Goal: Transaction & Acquisition: Purchase product/service

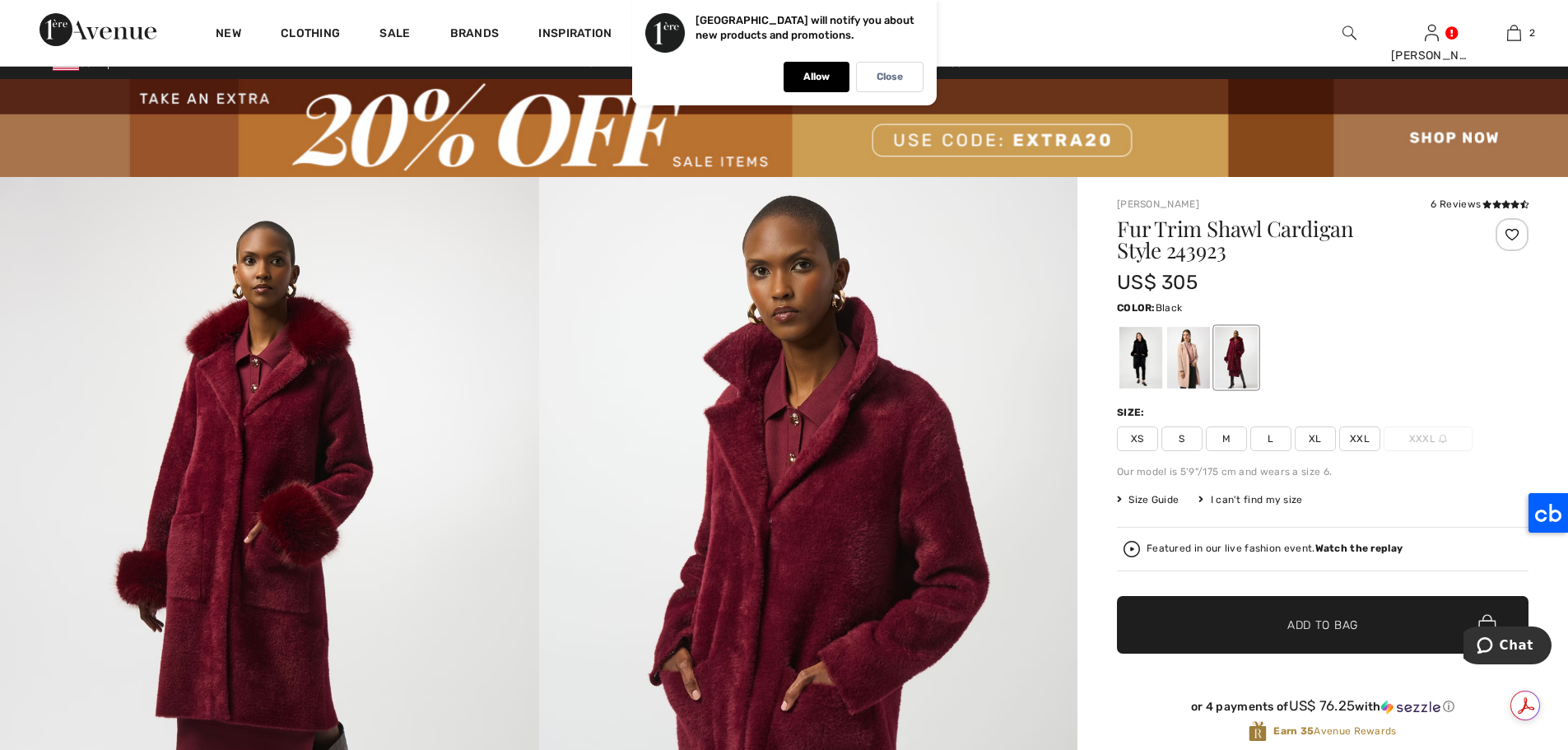
click at [1138, 368] on div at bounding box center [1141, 357] width 43 height 61
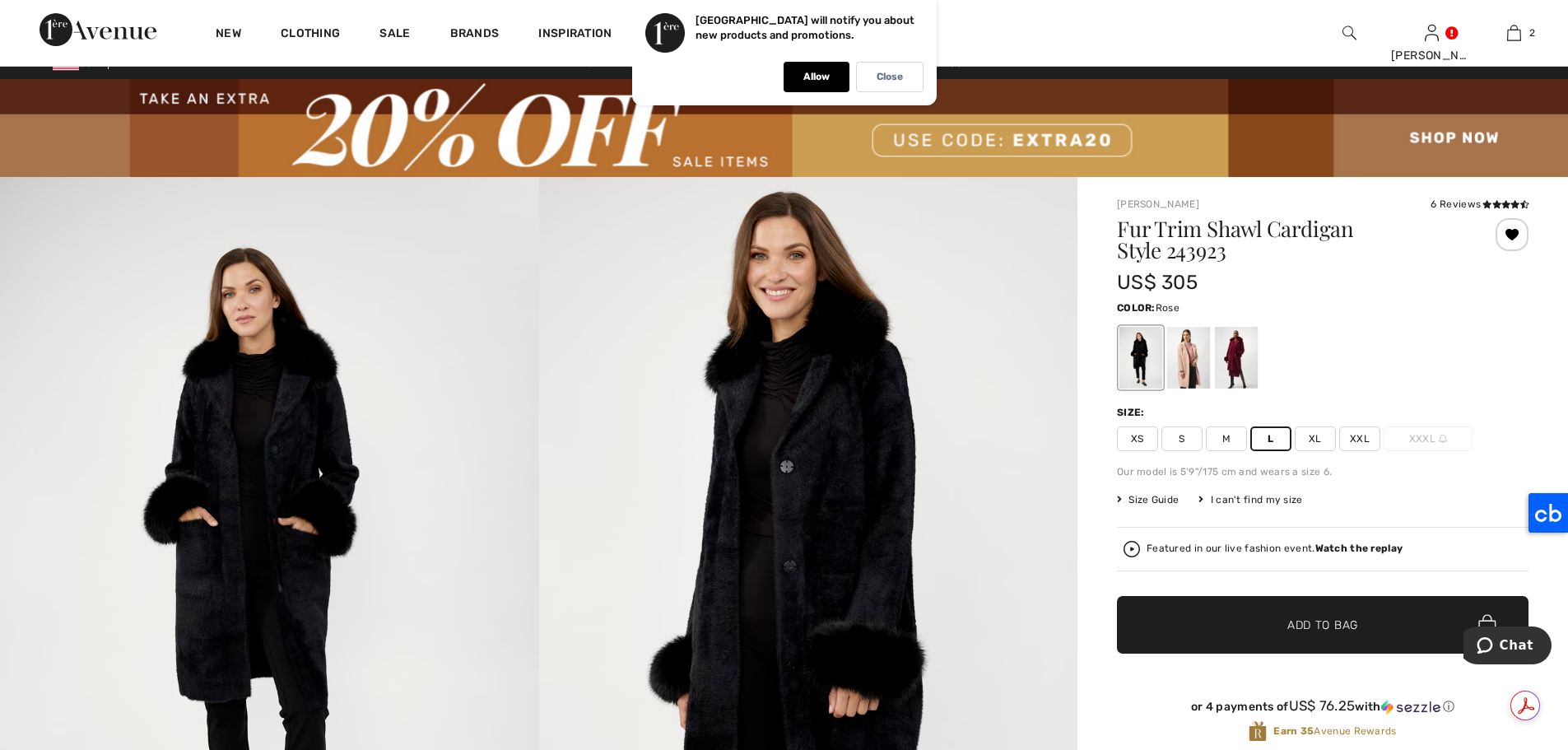
click at [1179, 352] on div at bounding box center [1189, 357] width 43 height 61
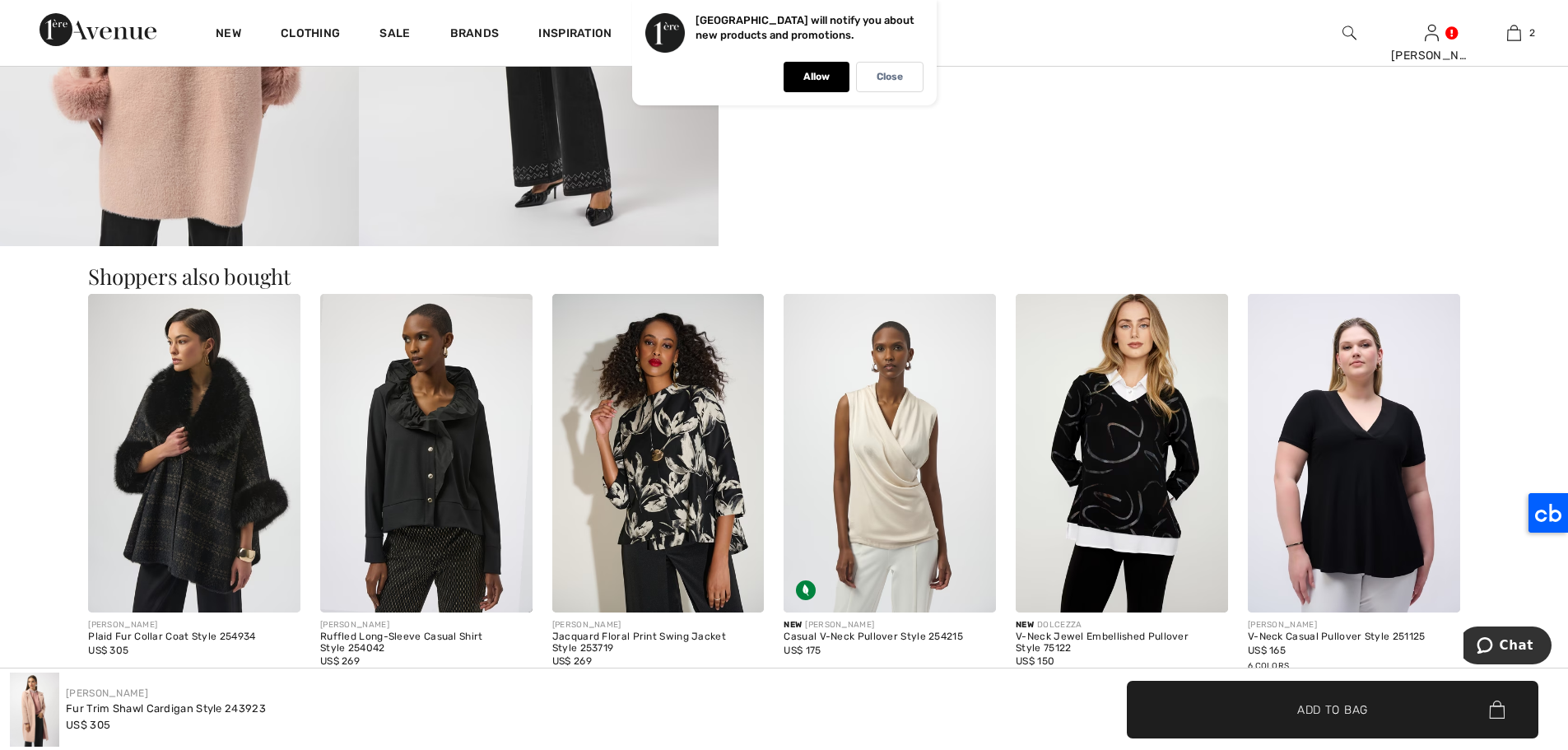
scroll to position [1307, 0]
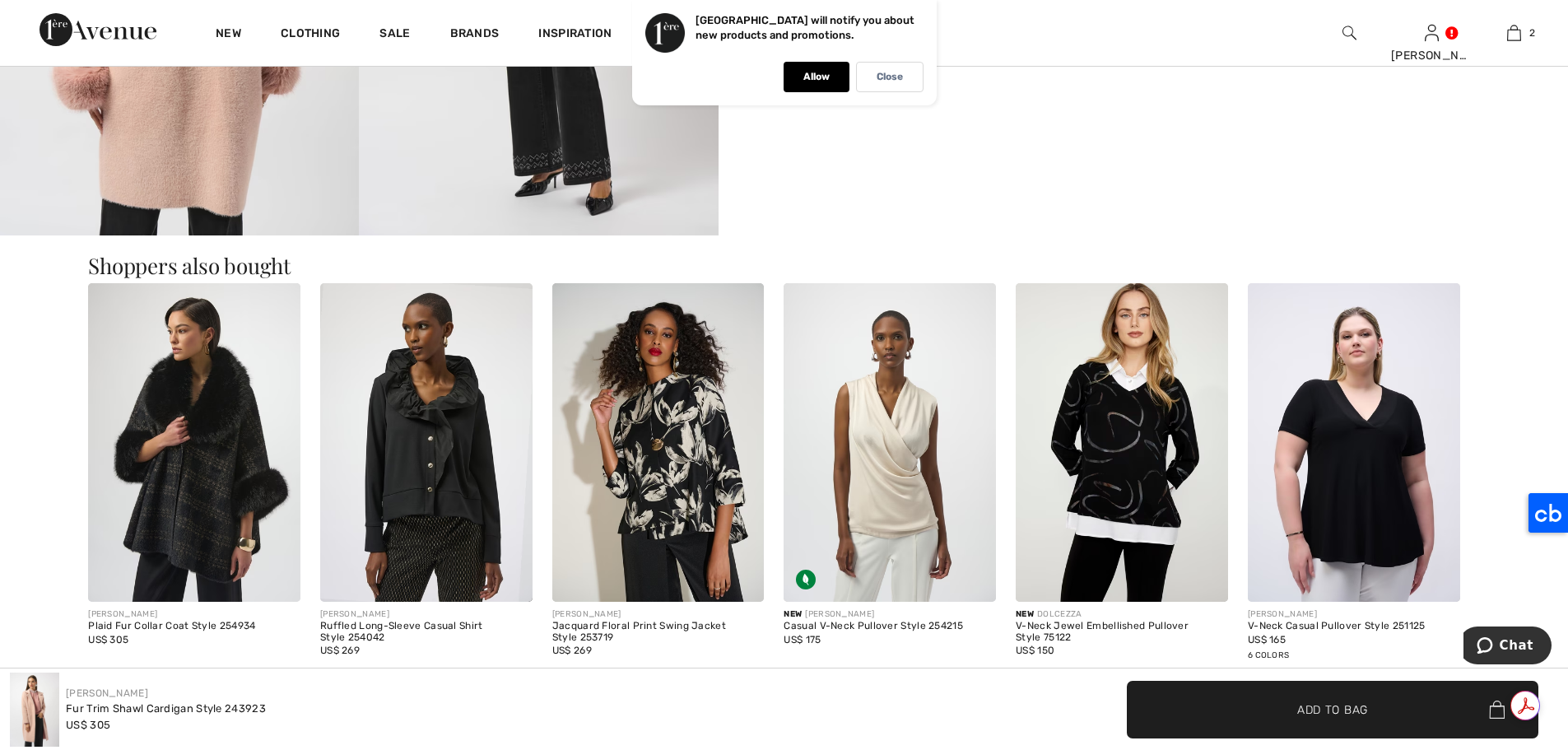
click at [248, 405] on img at bounding box center [194, 443] width 212 height 319
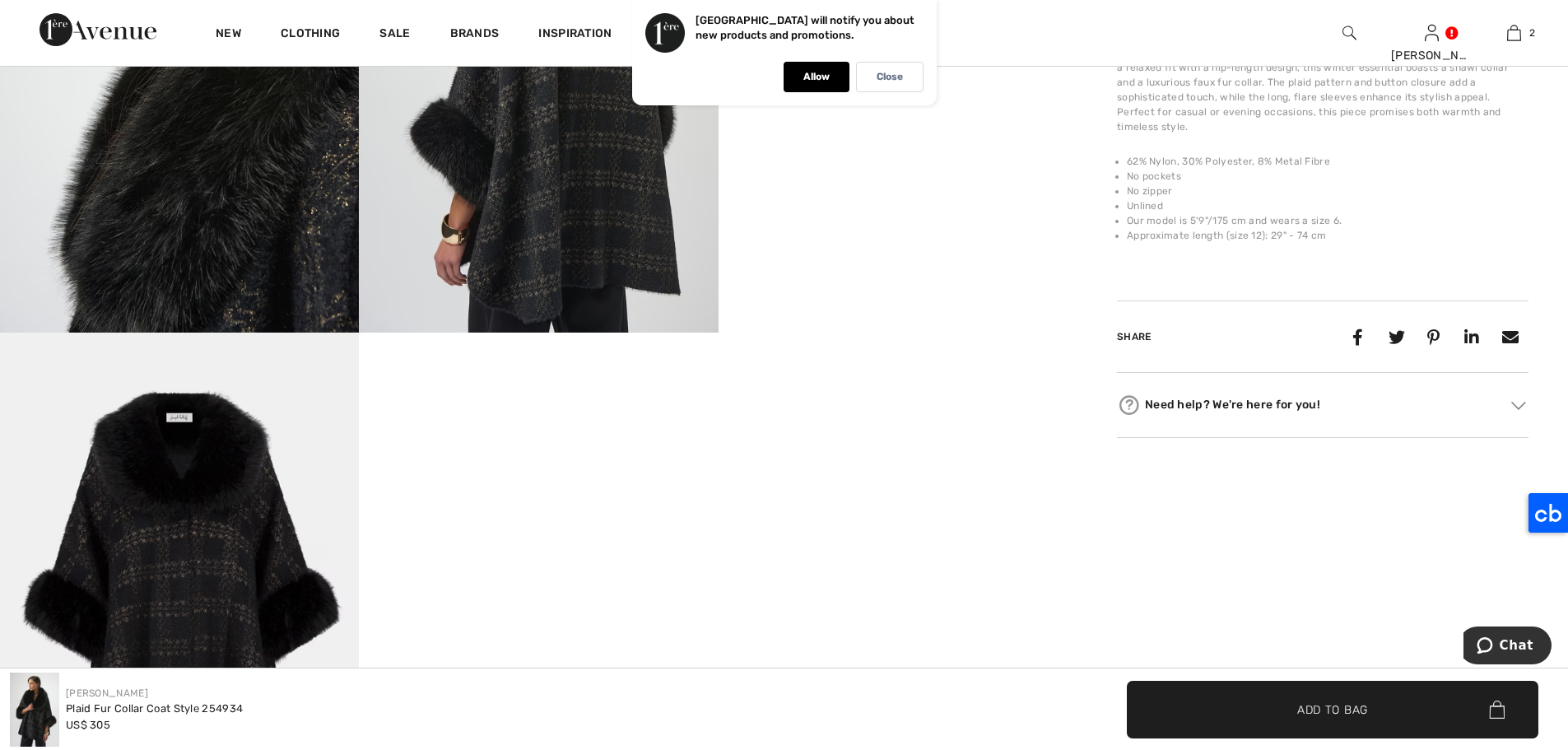
scroll to position [973, 0]
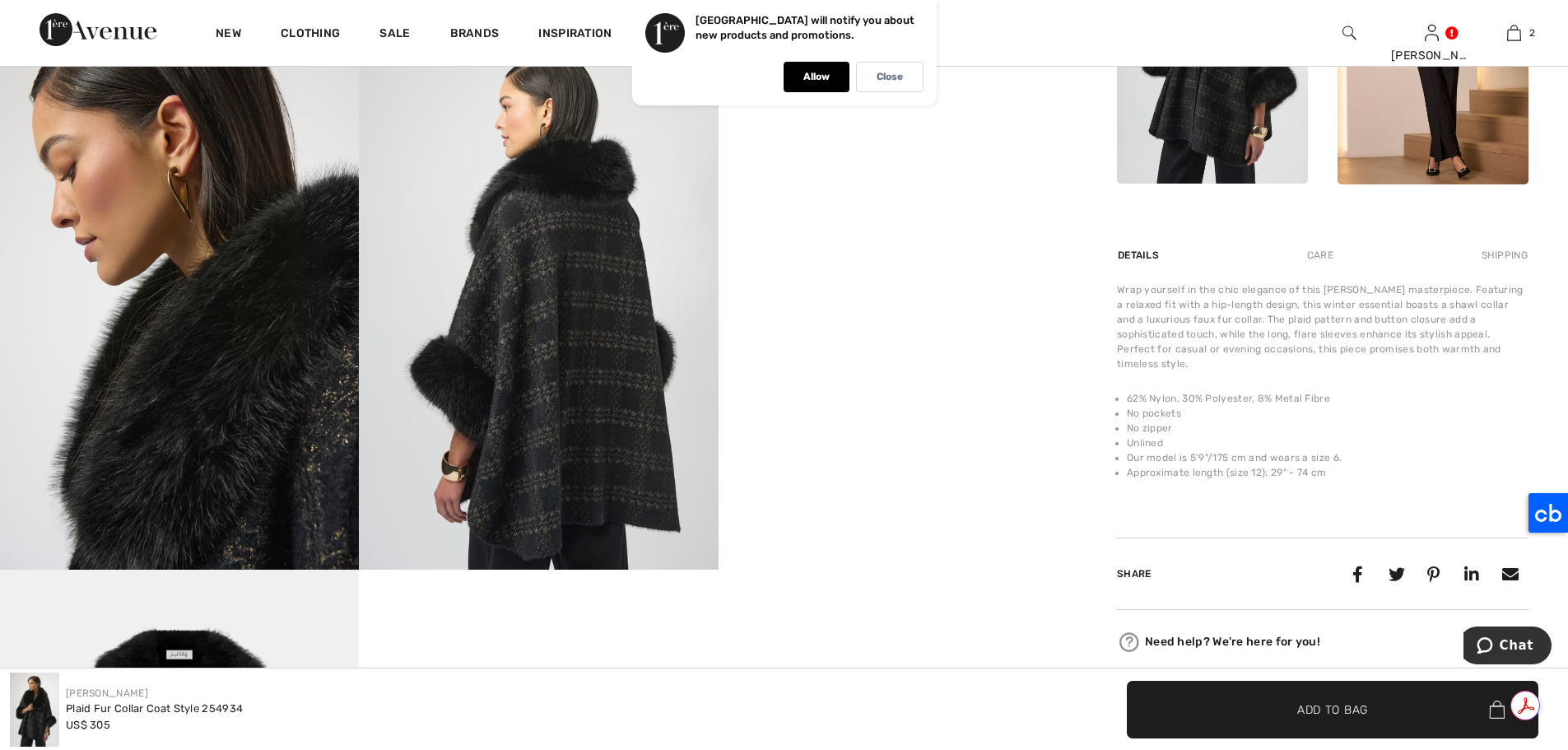
click at [1312, 701] on span "Add to Bag" at bounding box center [1333, 709] width 71 height 17
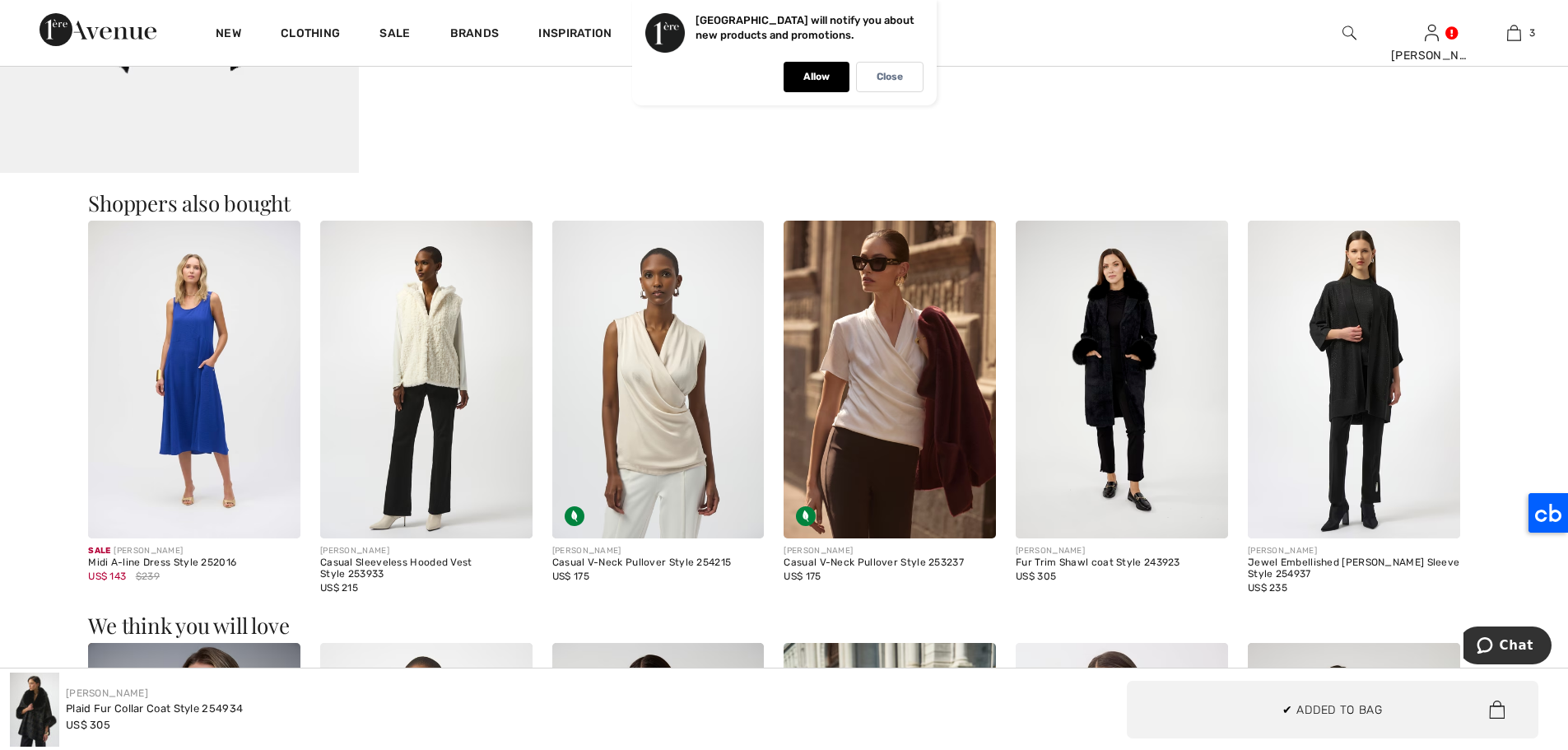
scroll to position [1920, 0]
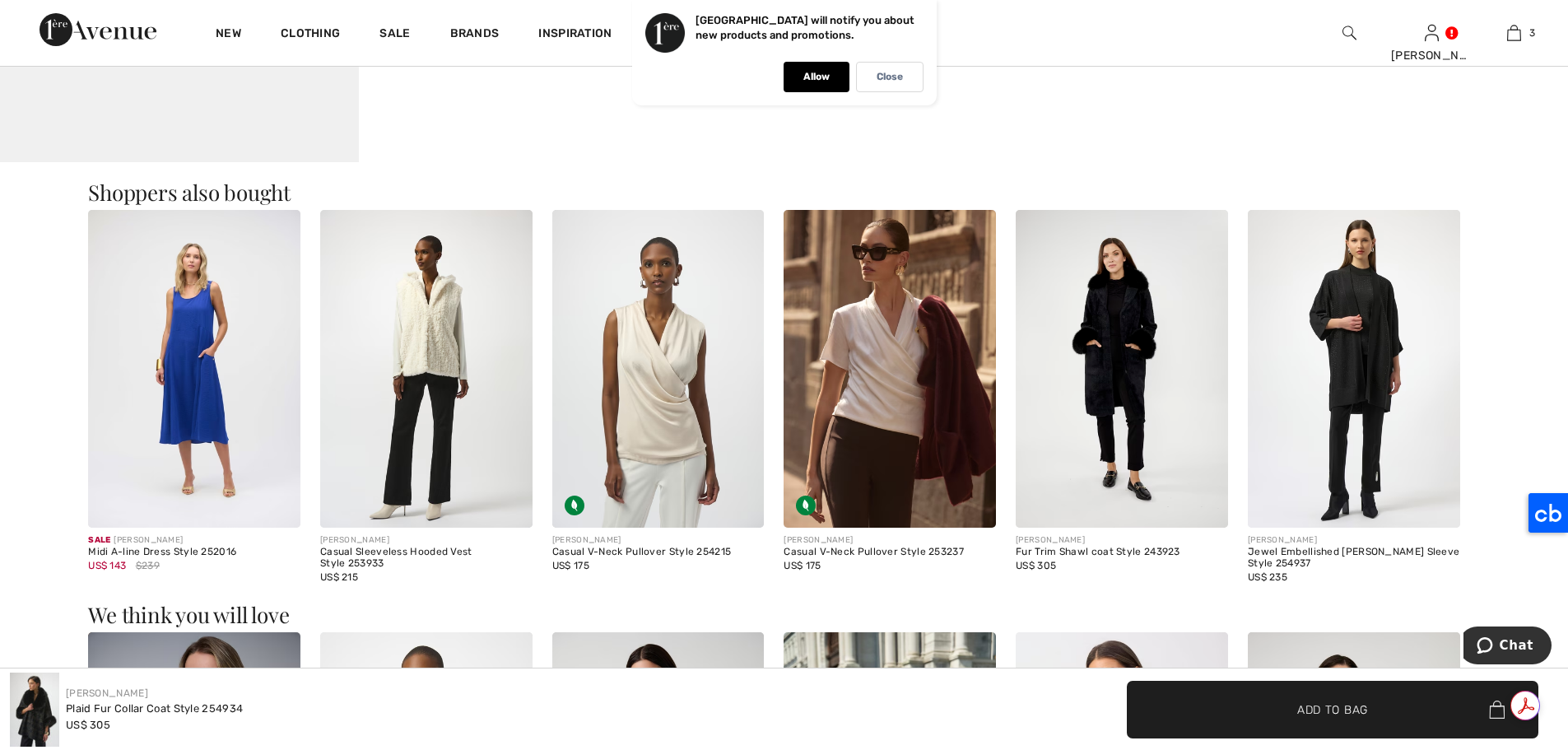
click at [663, 373] on img at bounding box center [658, 370] width 212 height 319
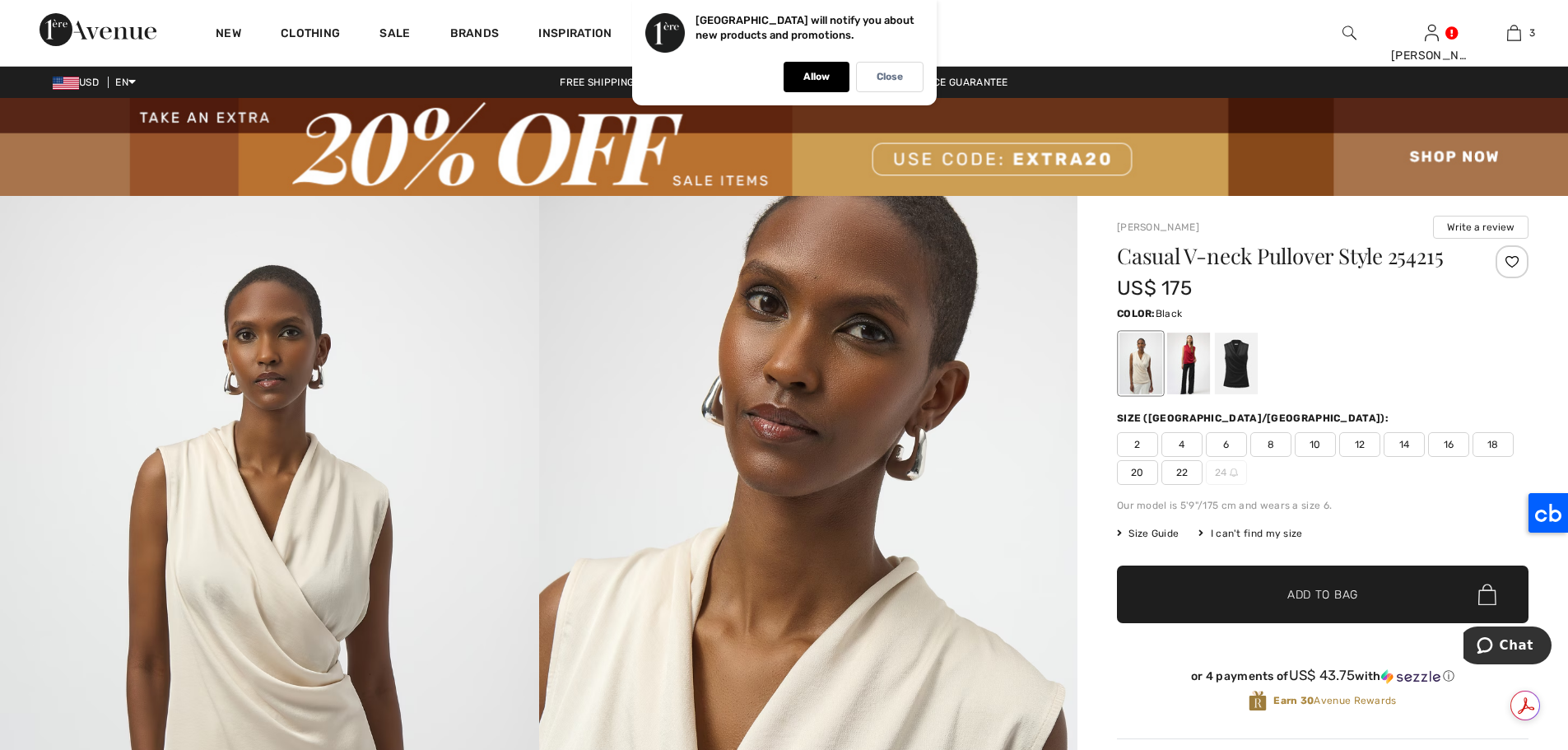
click at [1236, 369] on div at bounding box center [1236, 363] width 43 height 61
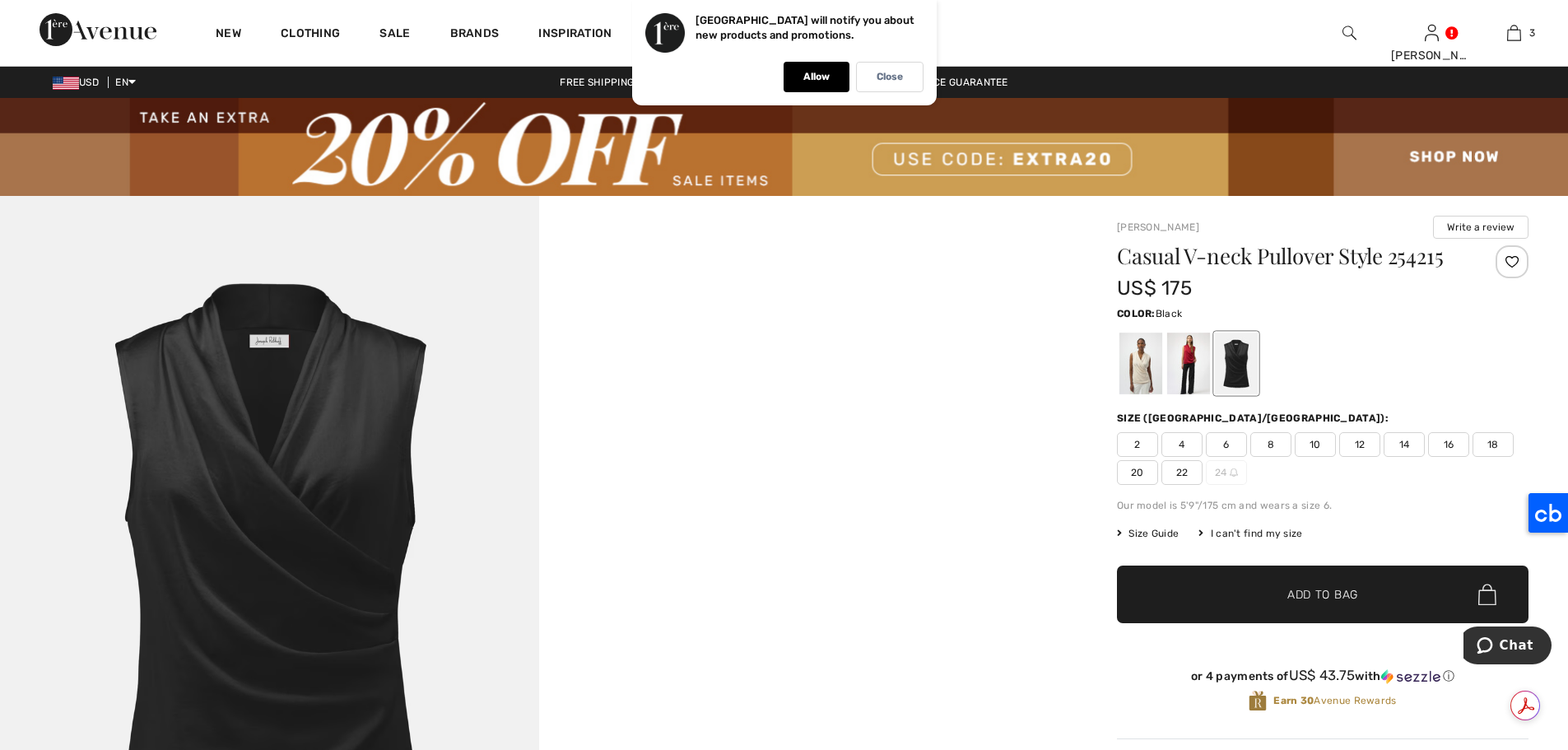
click at [1363, 445] on span "12" at bounding box center [1360, 445] width 41 height 25
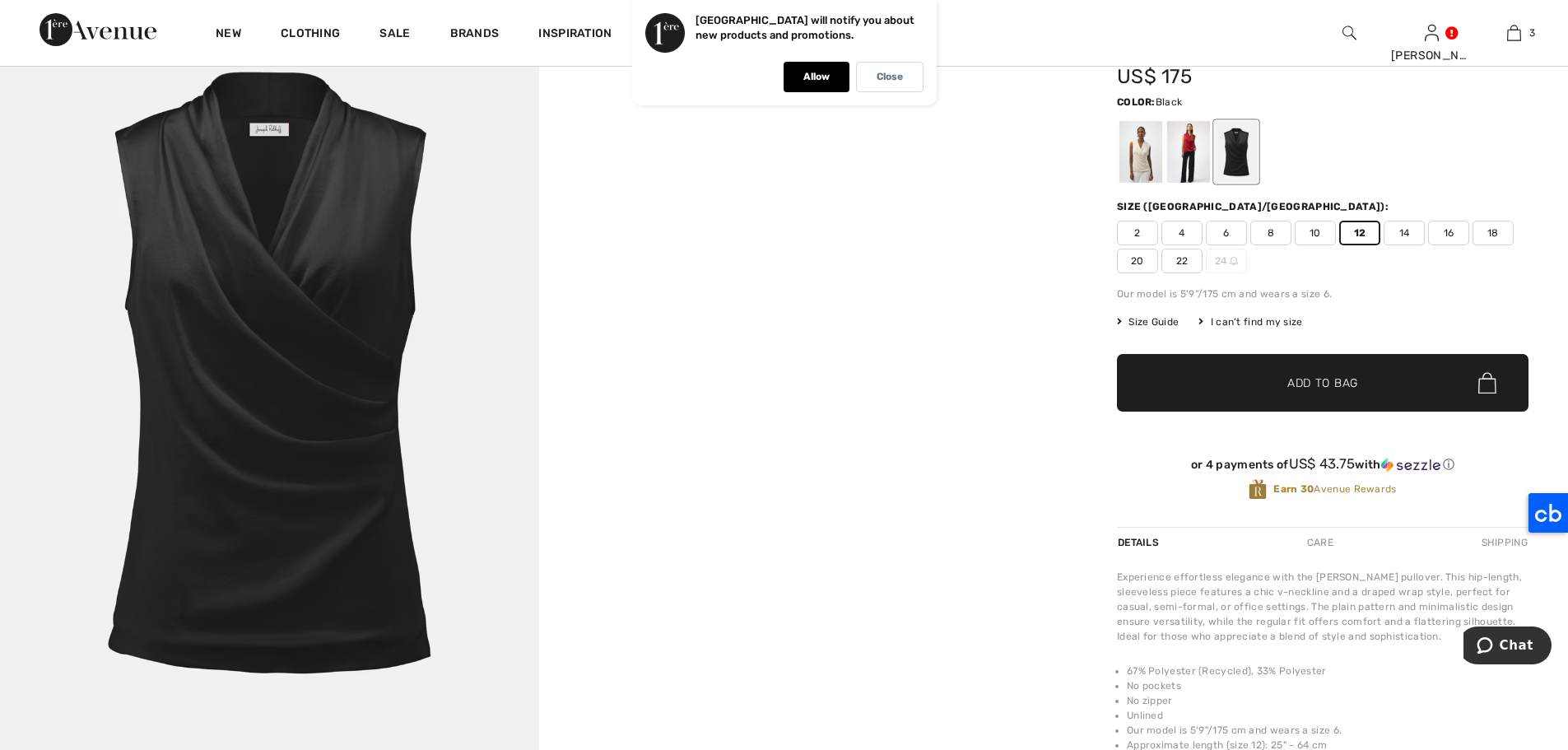
scroll to position [216, 0]
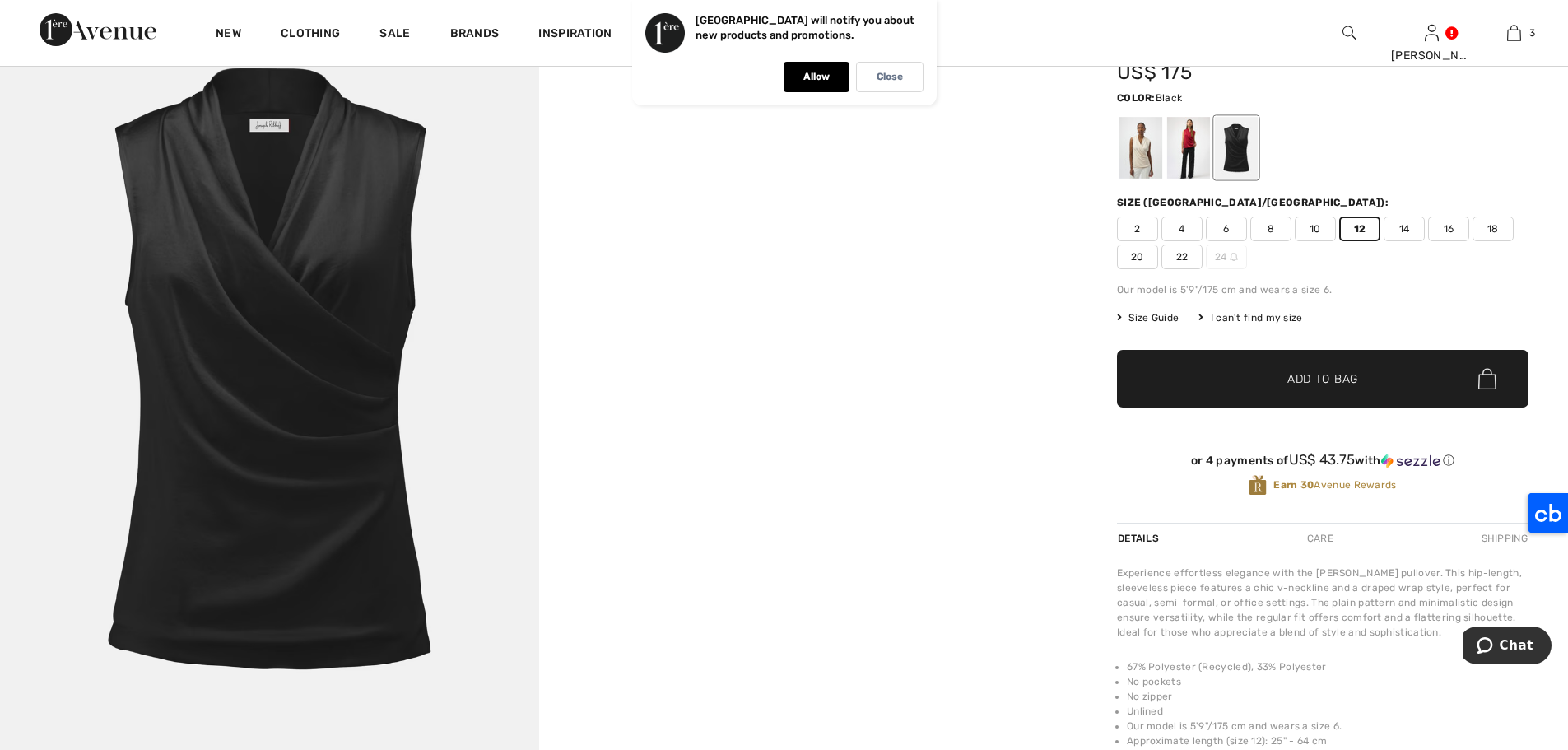
click at [1336, 374] on span "Add to Bag" at bounding box center [1323, 379] width 71 height 17
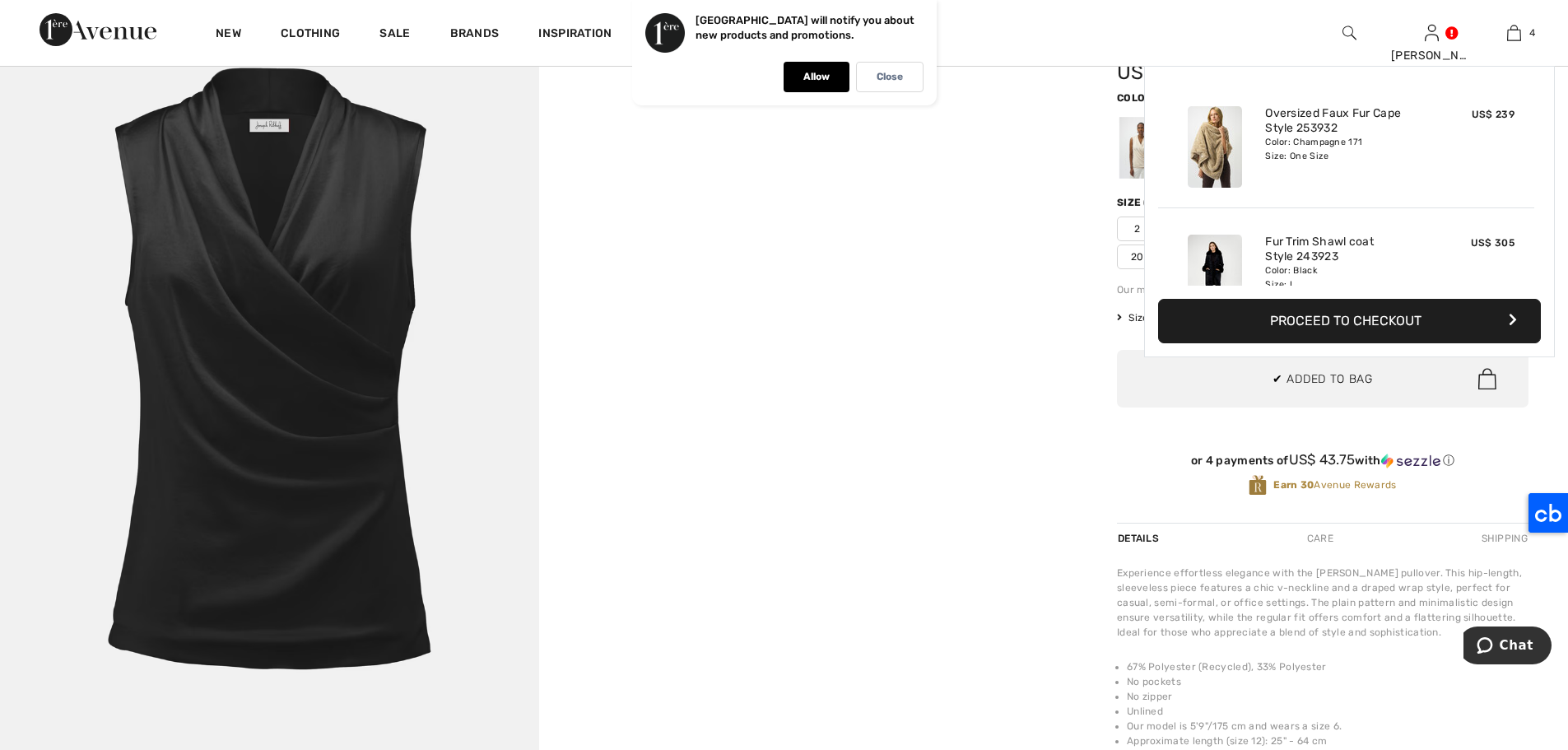
scroll to position [308, 0]
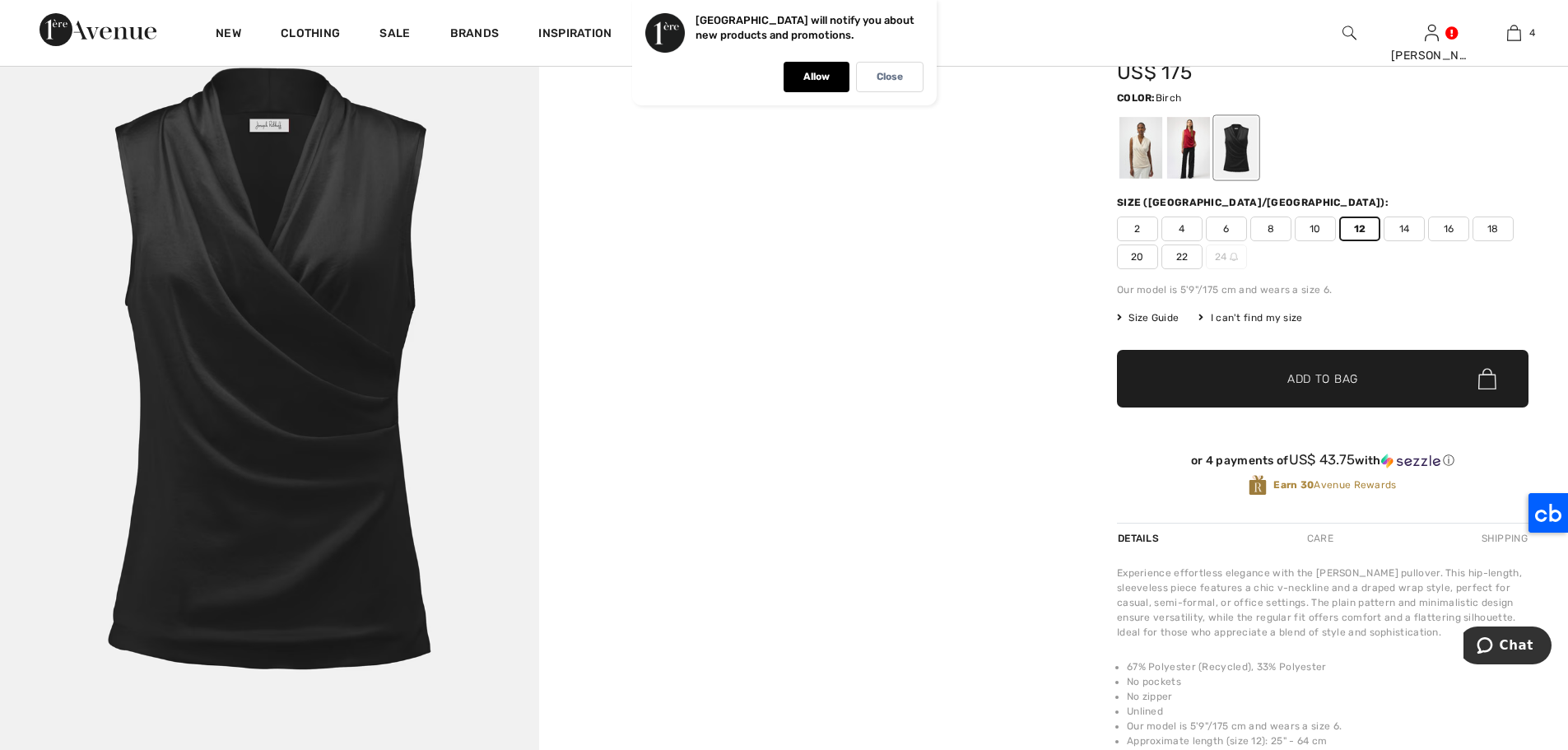
click at [1150, 144] on div at bounding box center [1141, 148] width 43 height 61
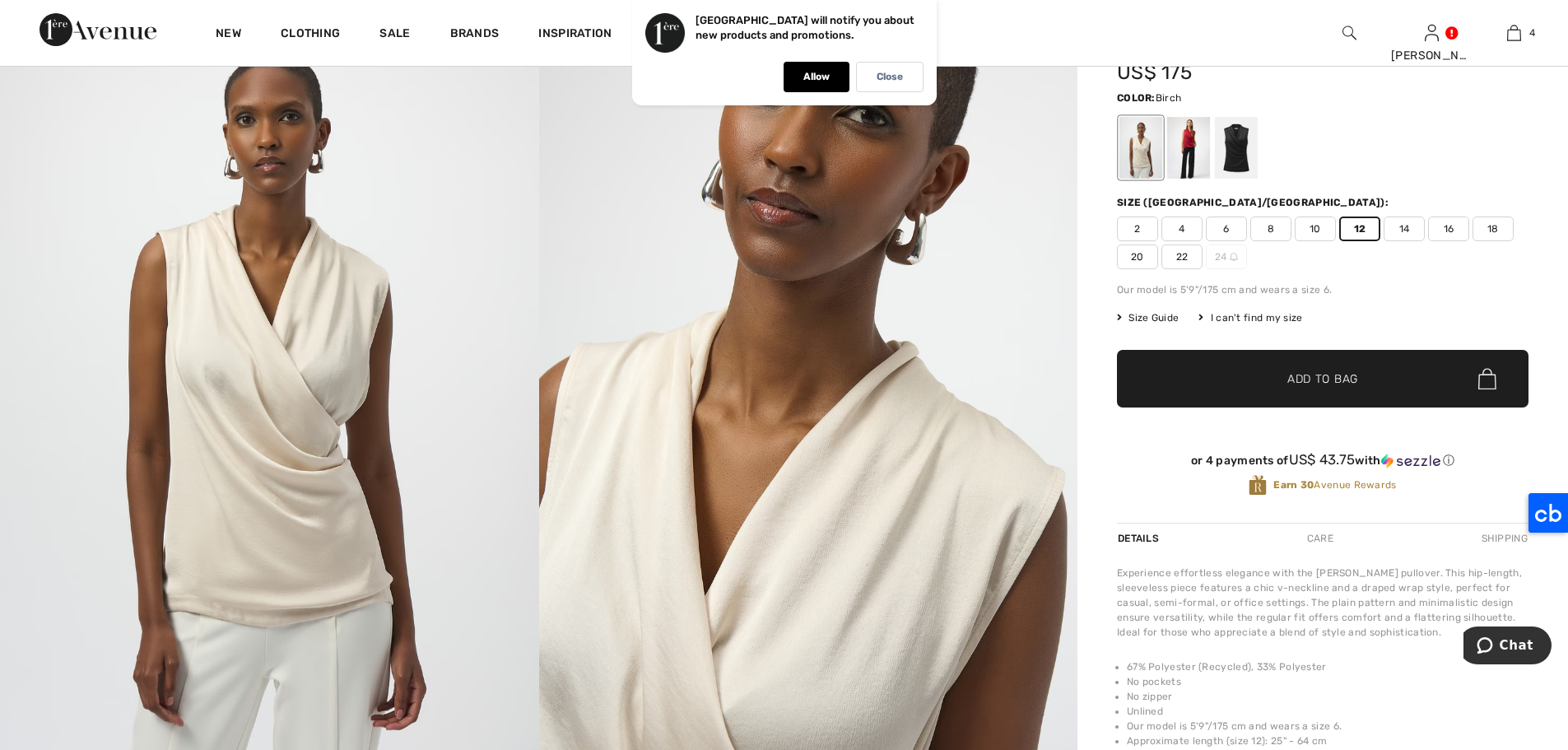
click at [1328, 375] on span "Add to Bag" at bounding box center [1323, 379] width 71 height 17
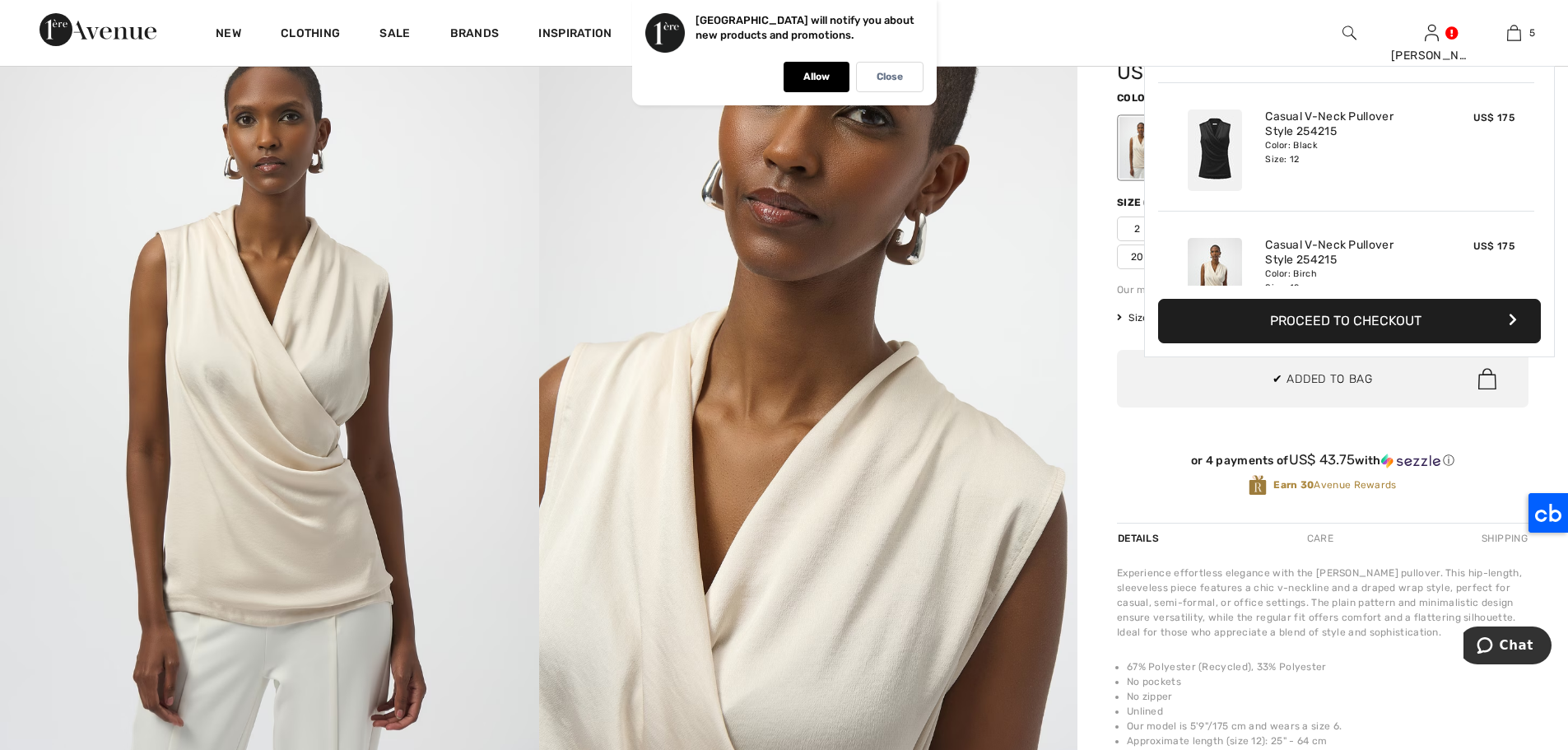
scroll to position [436, 0]
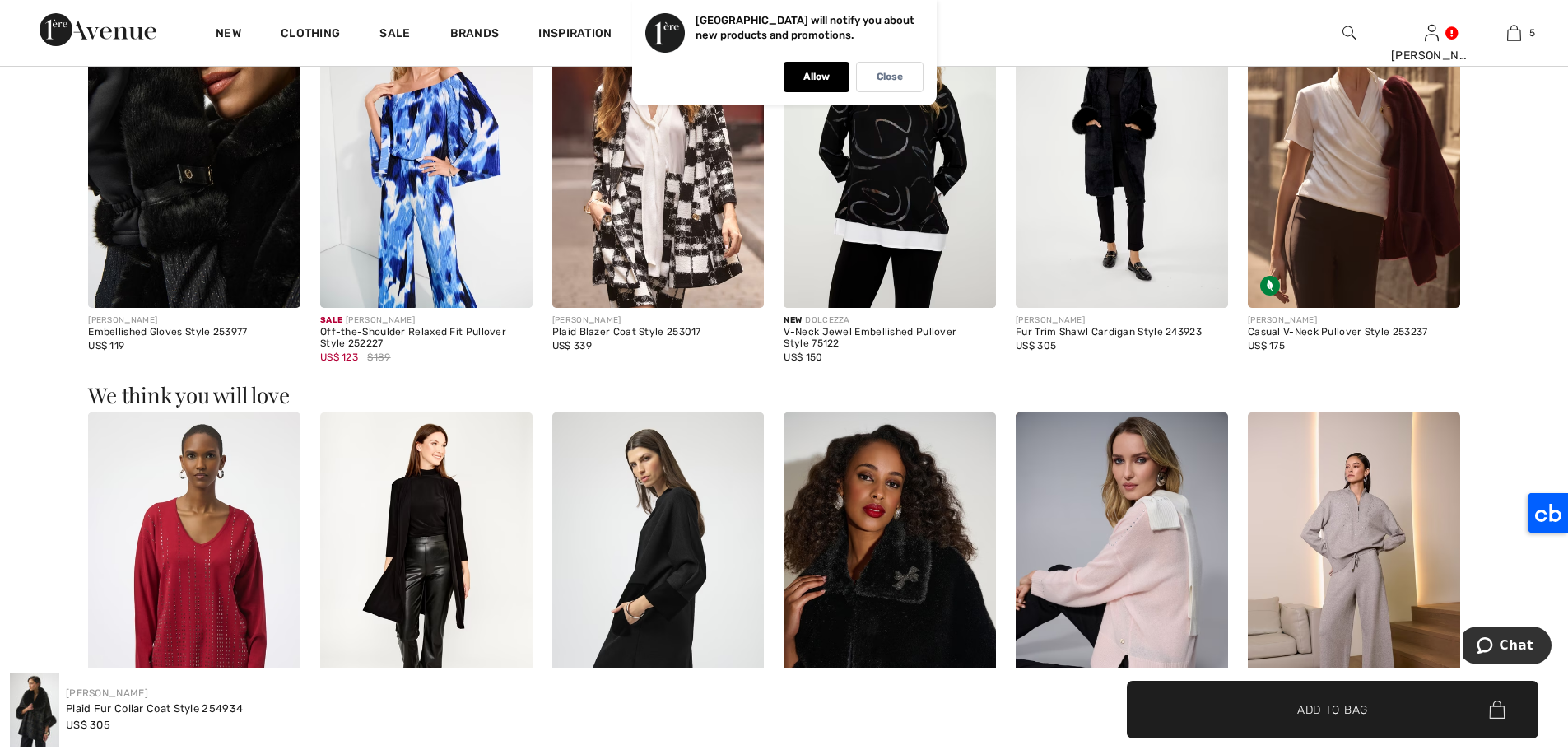
scroll to position [2026, 0]
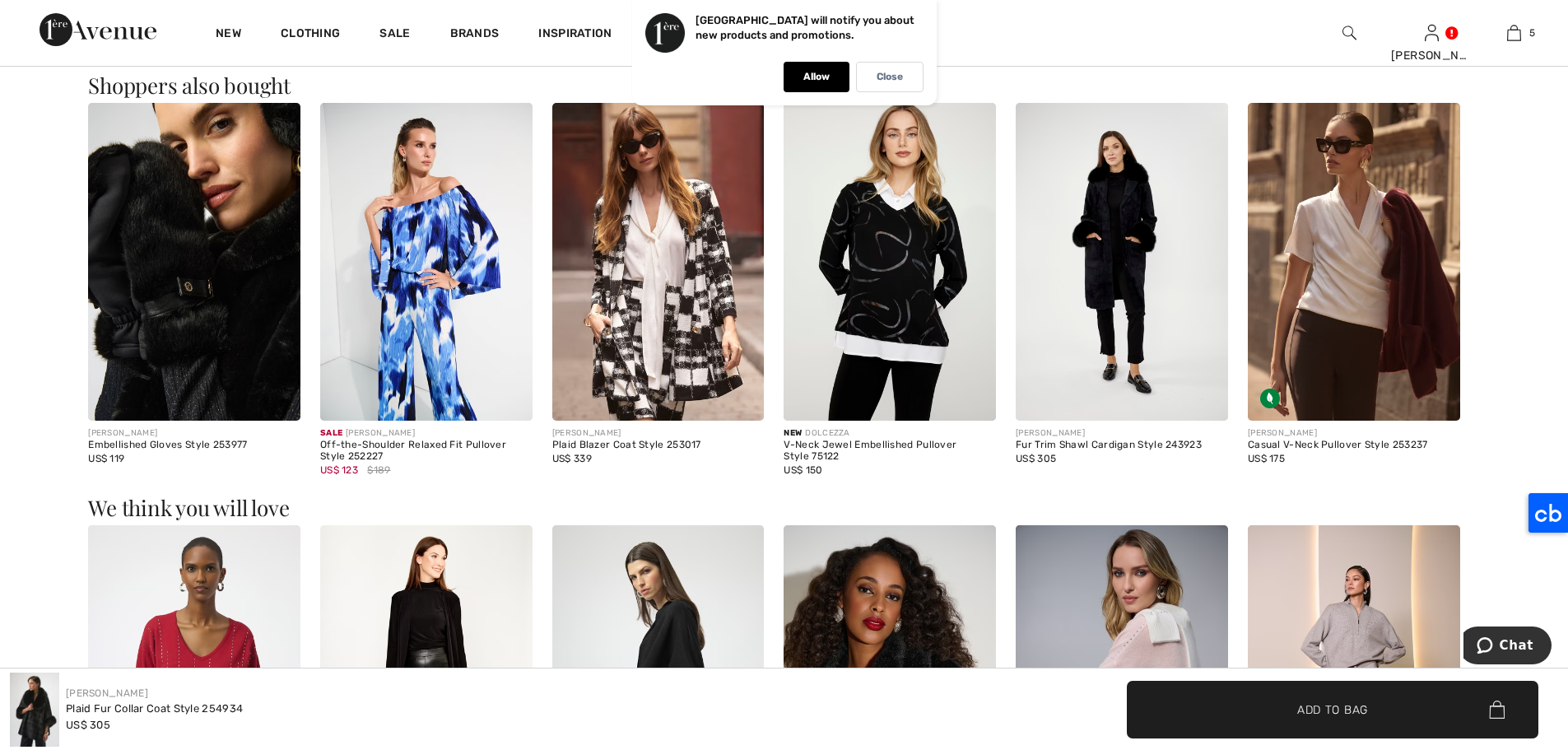
click at [839, 239] on img at bounding box center [889, 262] width 212 height 319
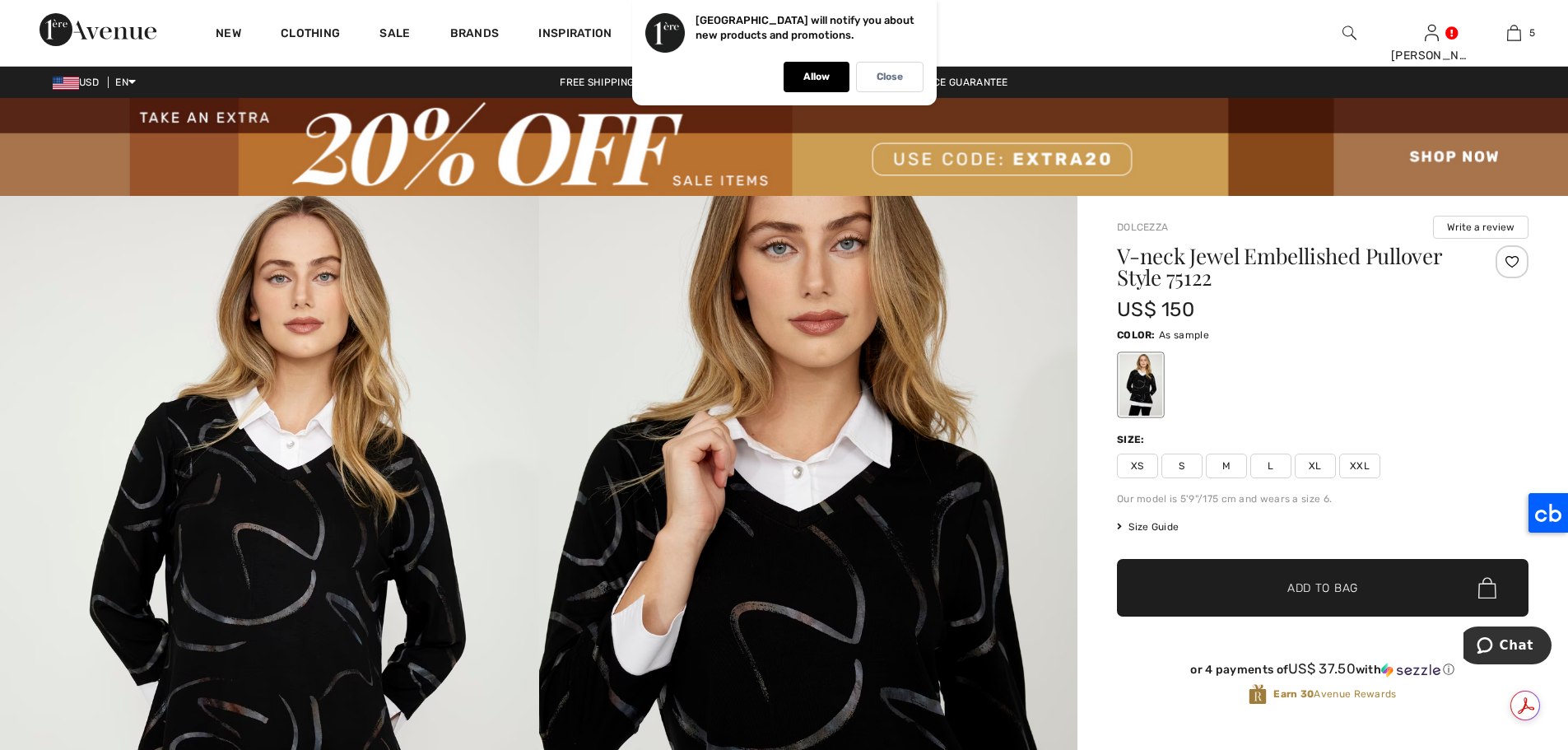
click at [1308, 470] on span "XL" at bounding box center [1315, 466] width 41 height 25
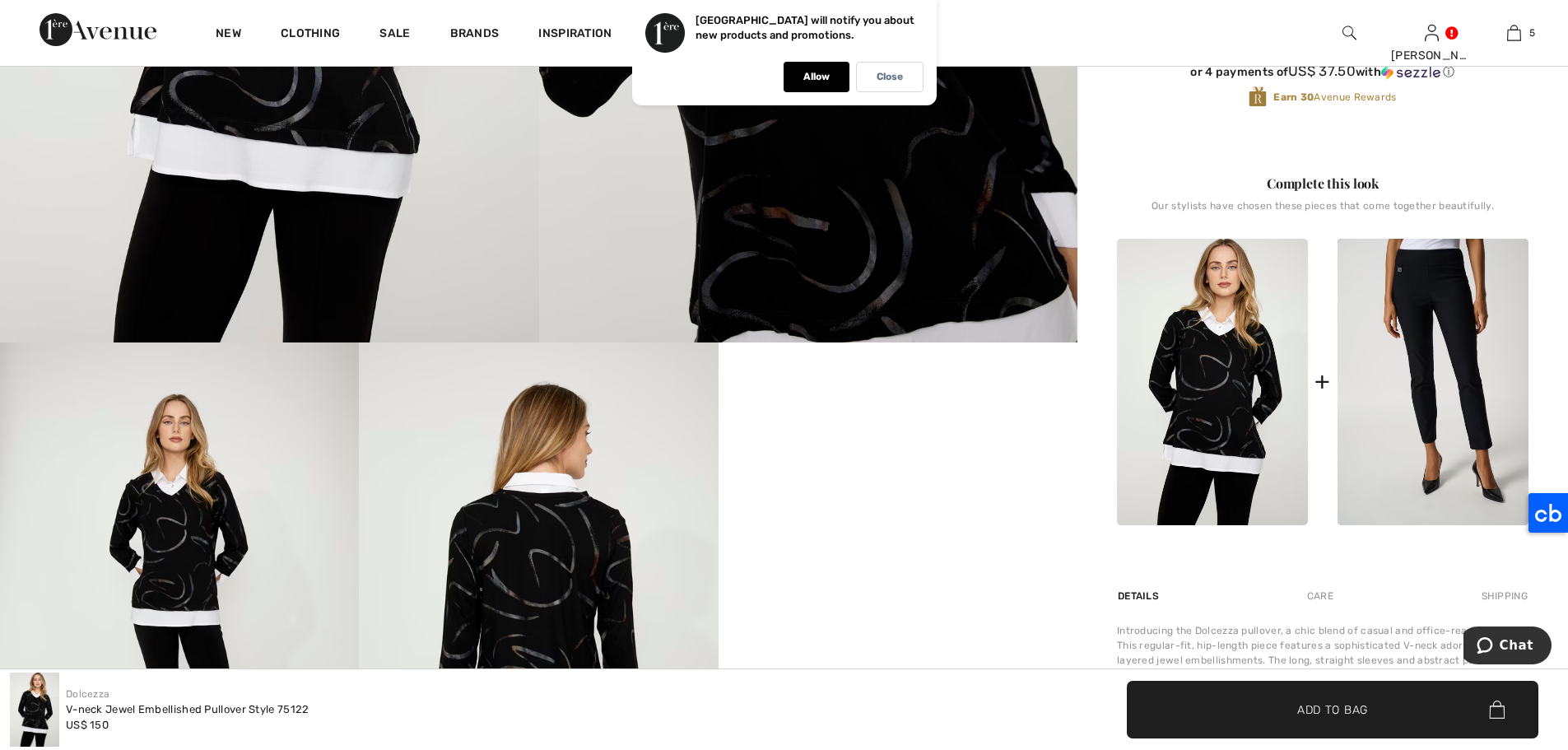
scroll to position [395, 0]
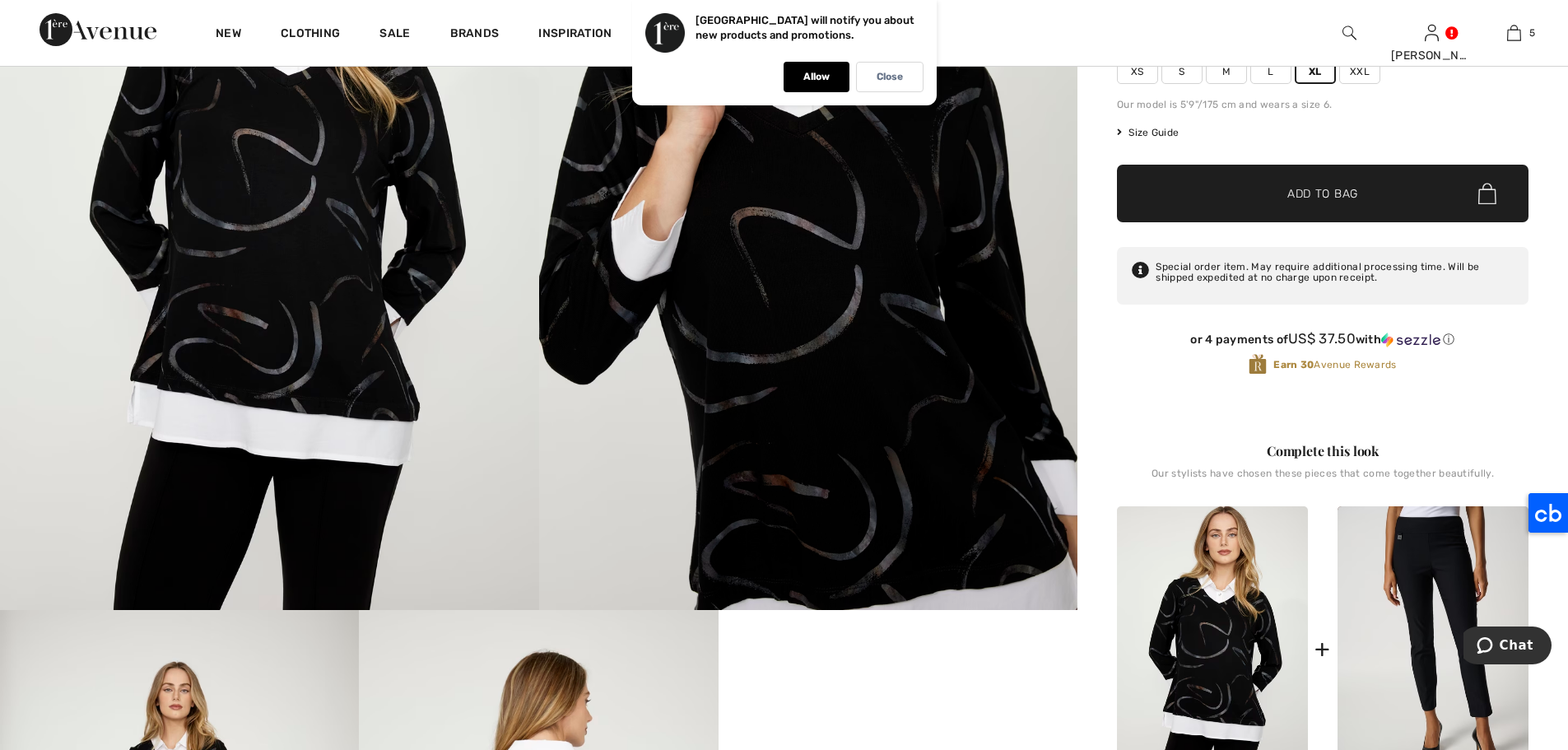
click at [1369, 203] on span "✔ Added to Bag Add to Bag" at bounding box center [1322, 193] width 412 height 58
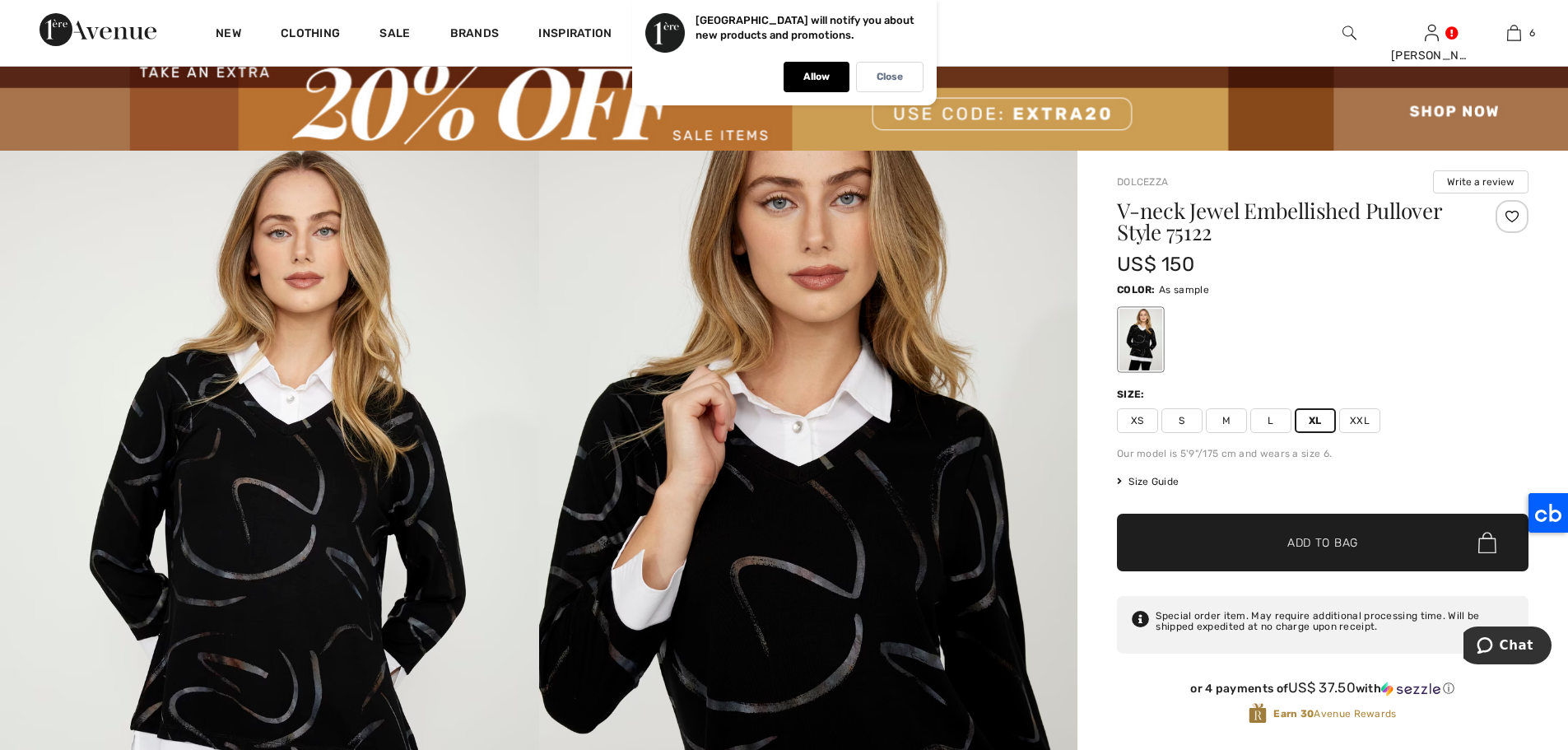
scroll to position [0, 0]
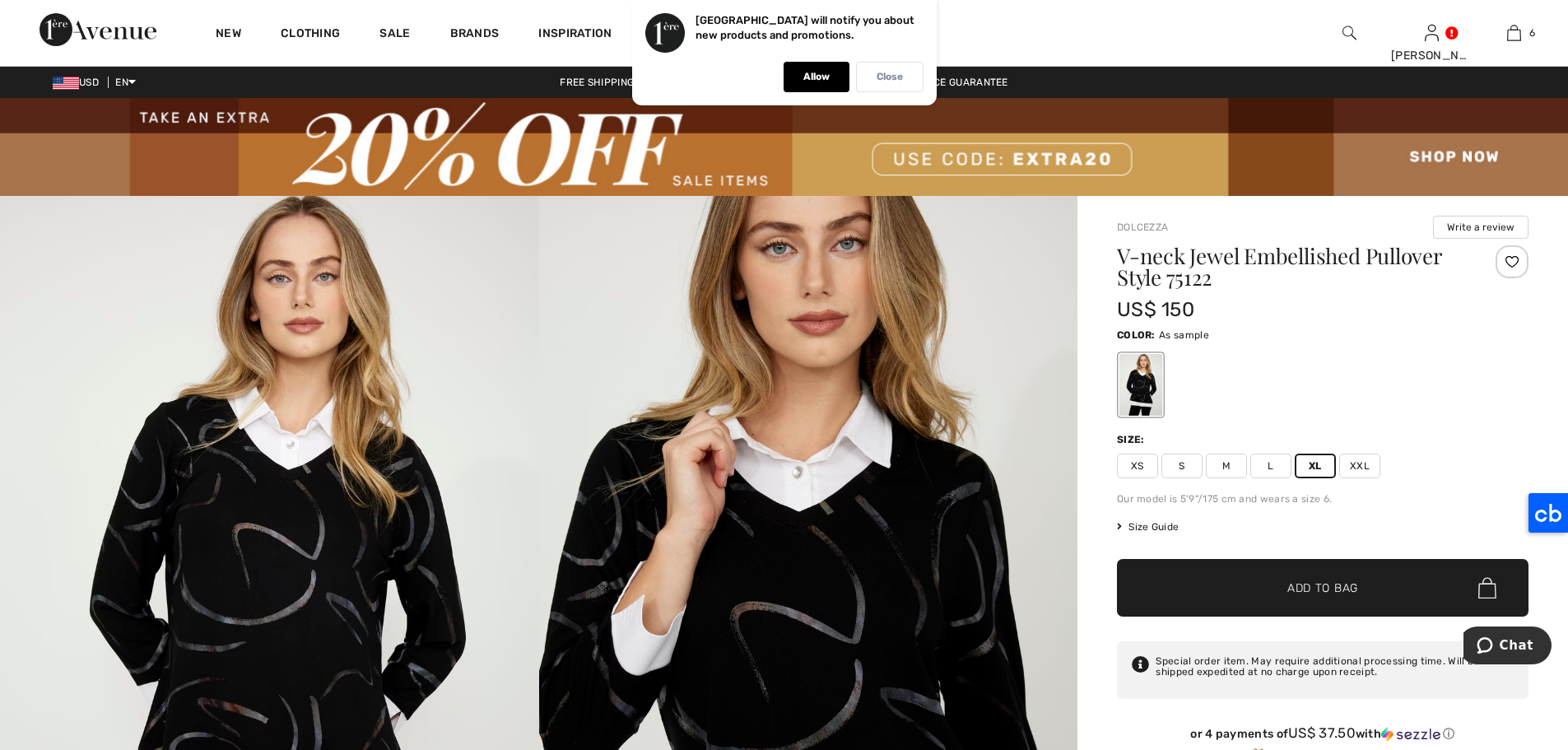
click at [888, 78] on p "Close" at bounding box center [889, 77] width 26 height 12
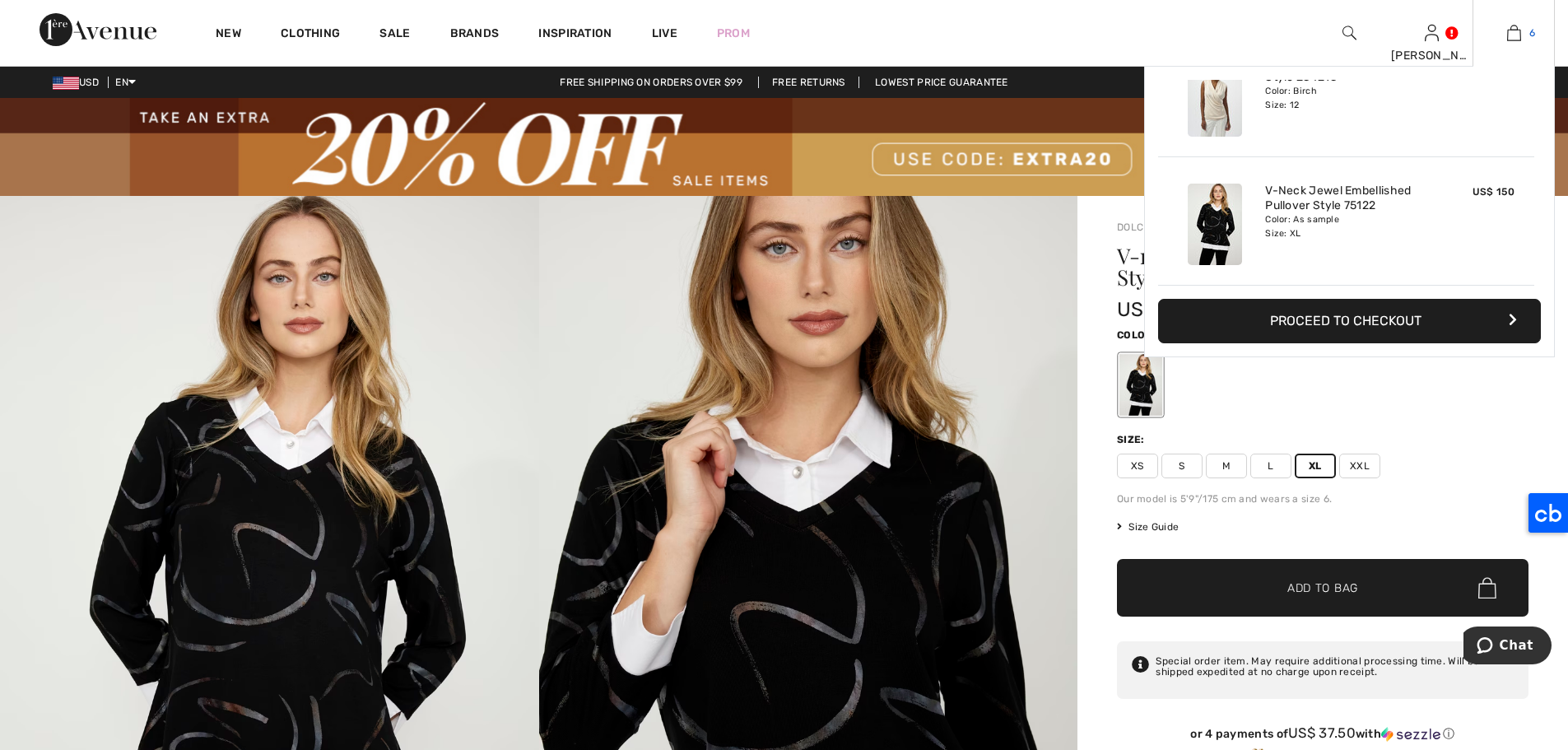
click at [1523, 29] on link "6" at bounding box center [1513, 33] width 81 height 20
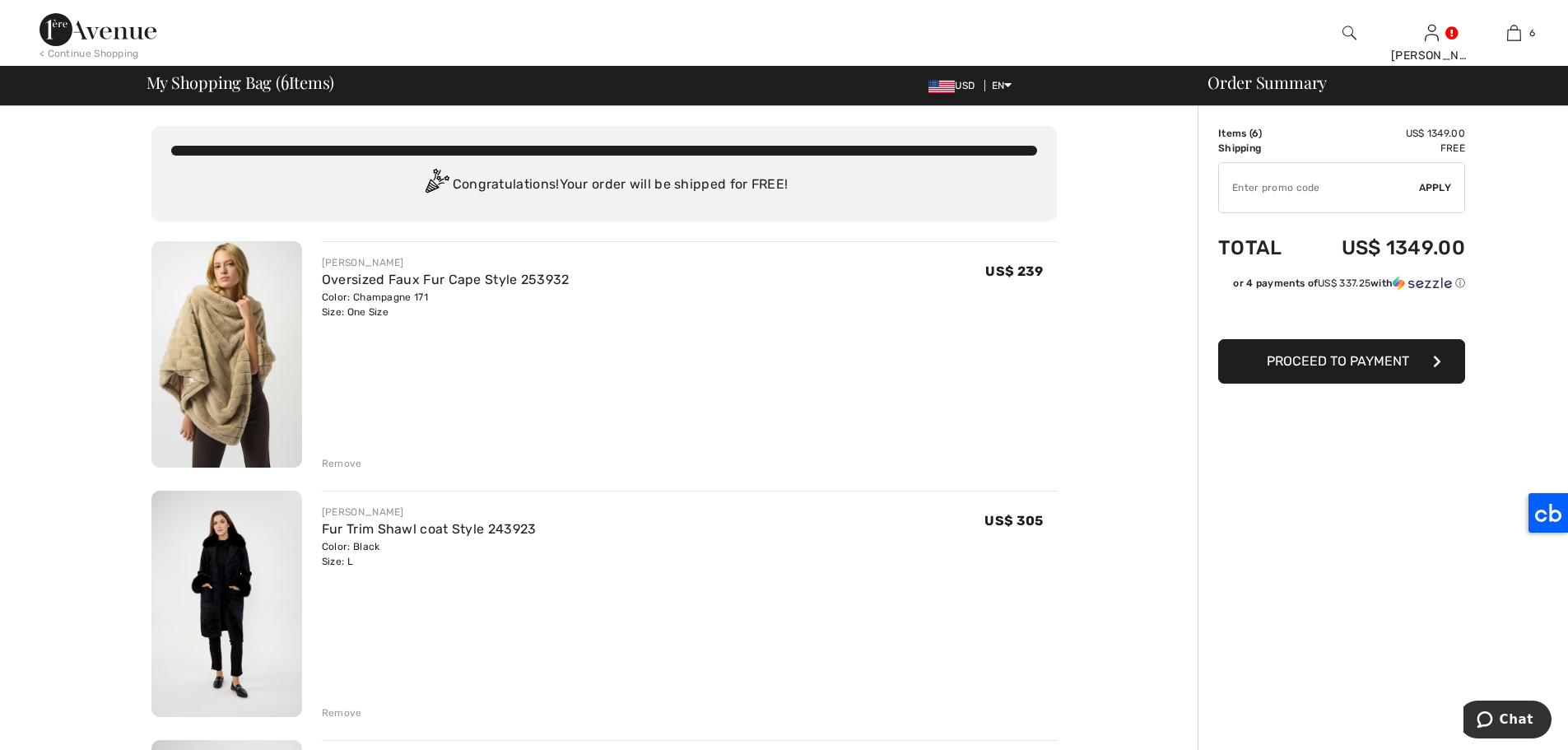
click at [1351, 30] on img at bounding box center [1349, 33] width 14 height 20
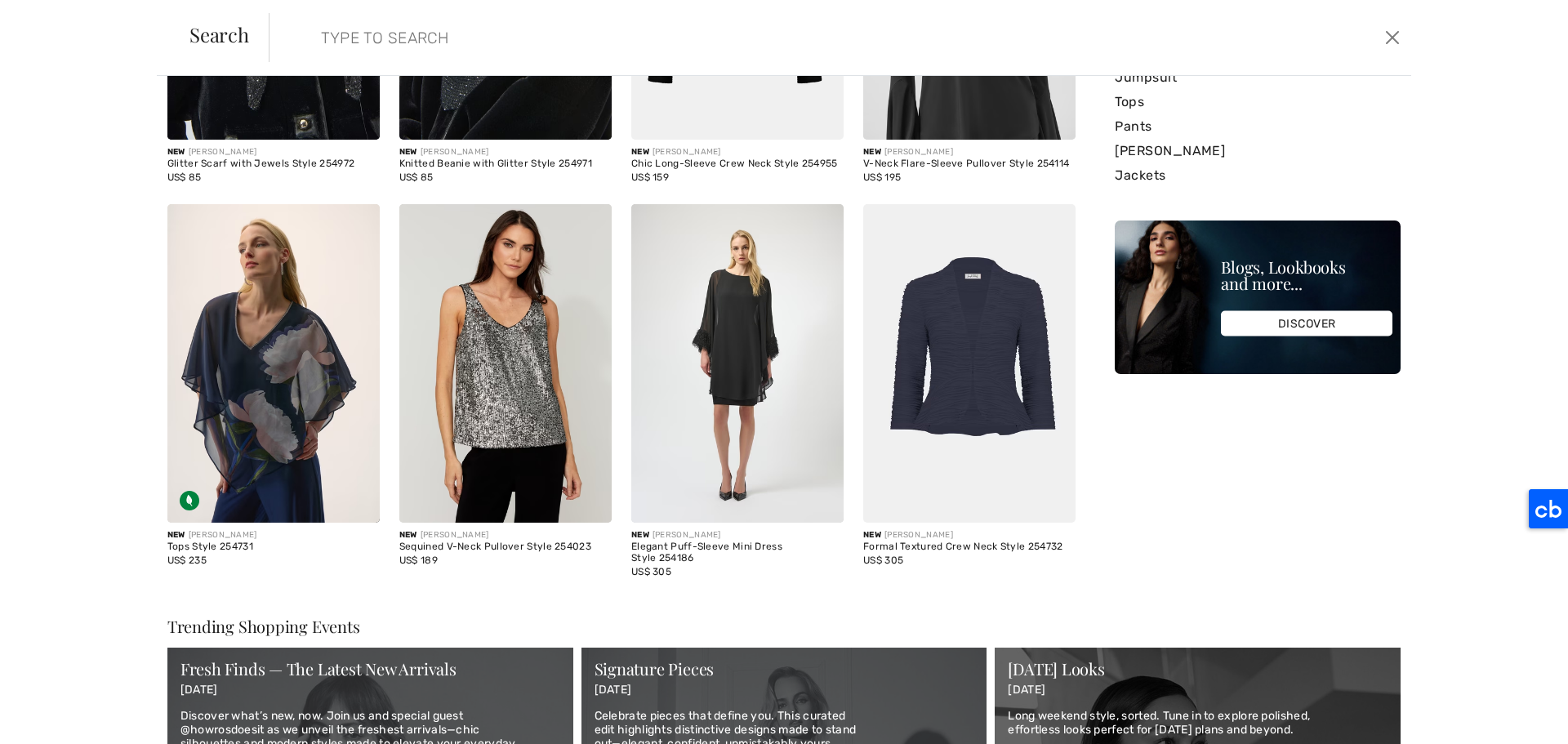
scroll to position [91, 0]
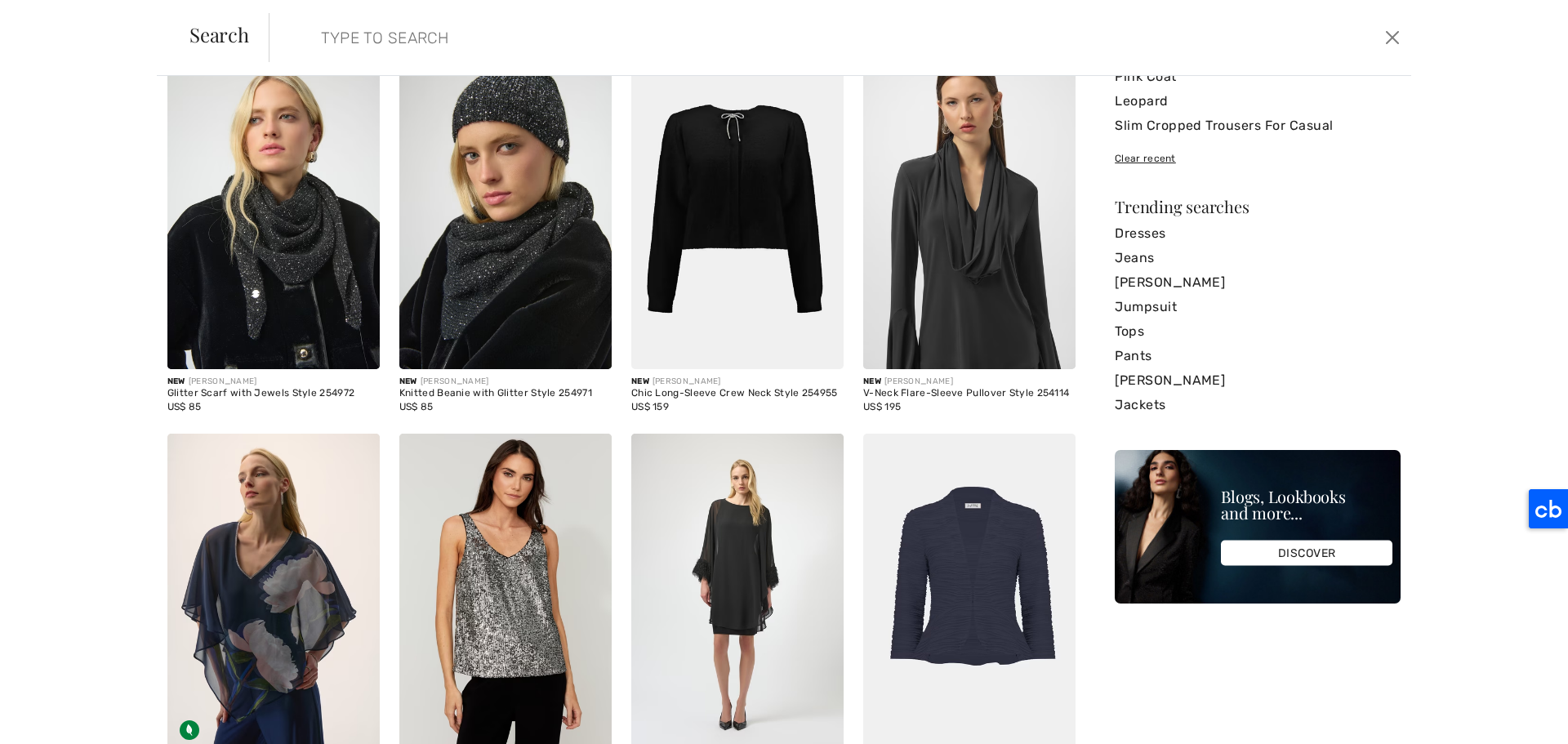
click at [984, 197] on img at bounding box center [969, 210] width 212 height 318
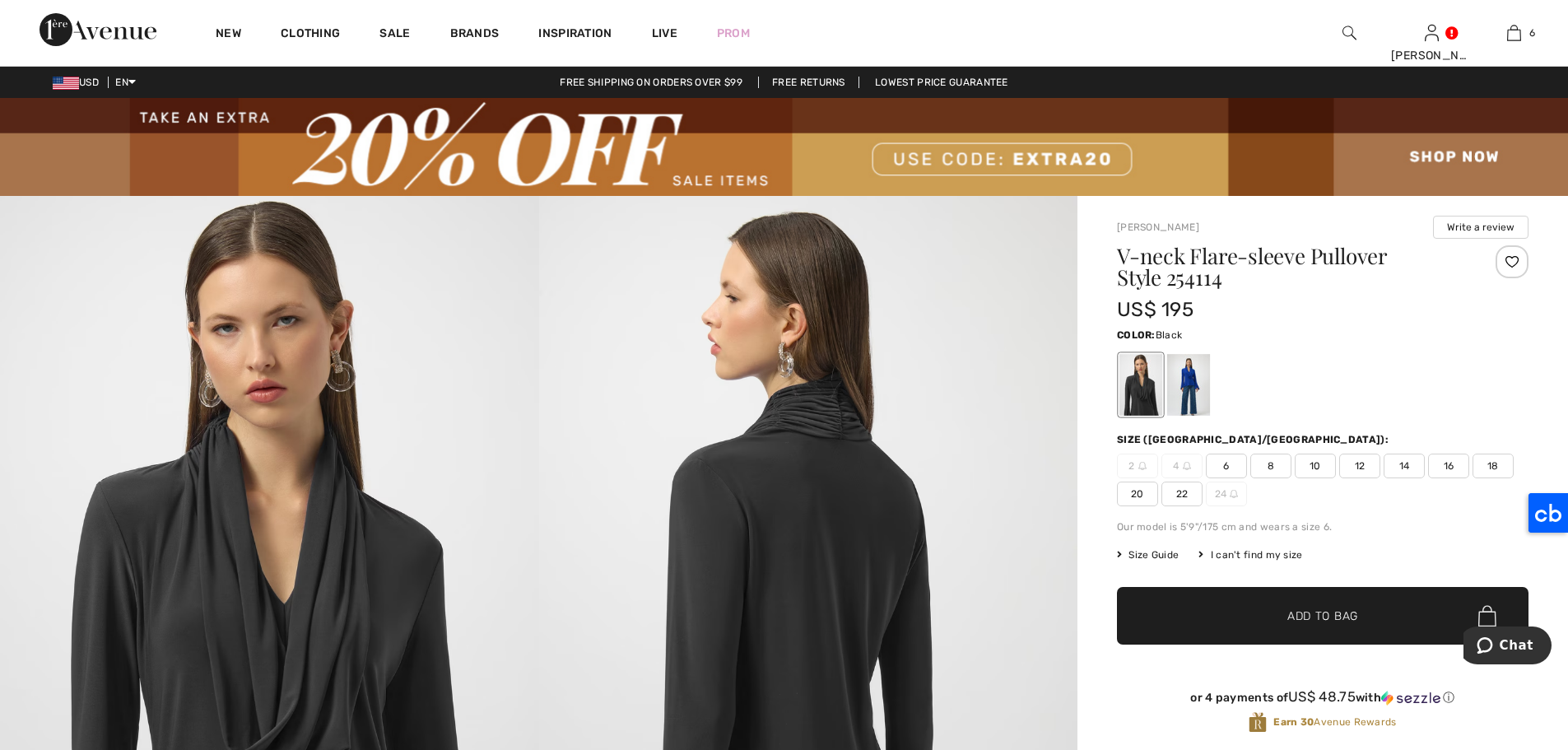
click at [1347, 36] on img at bounding box center [1349, 33] width 14 height 20
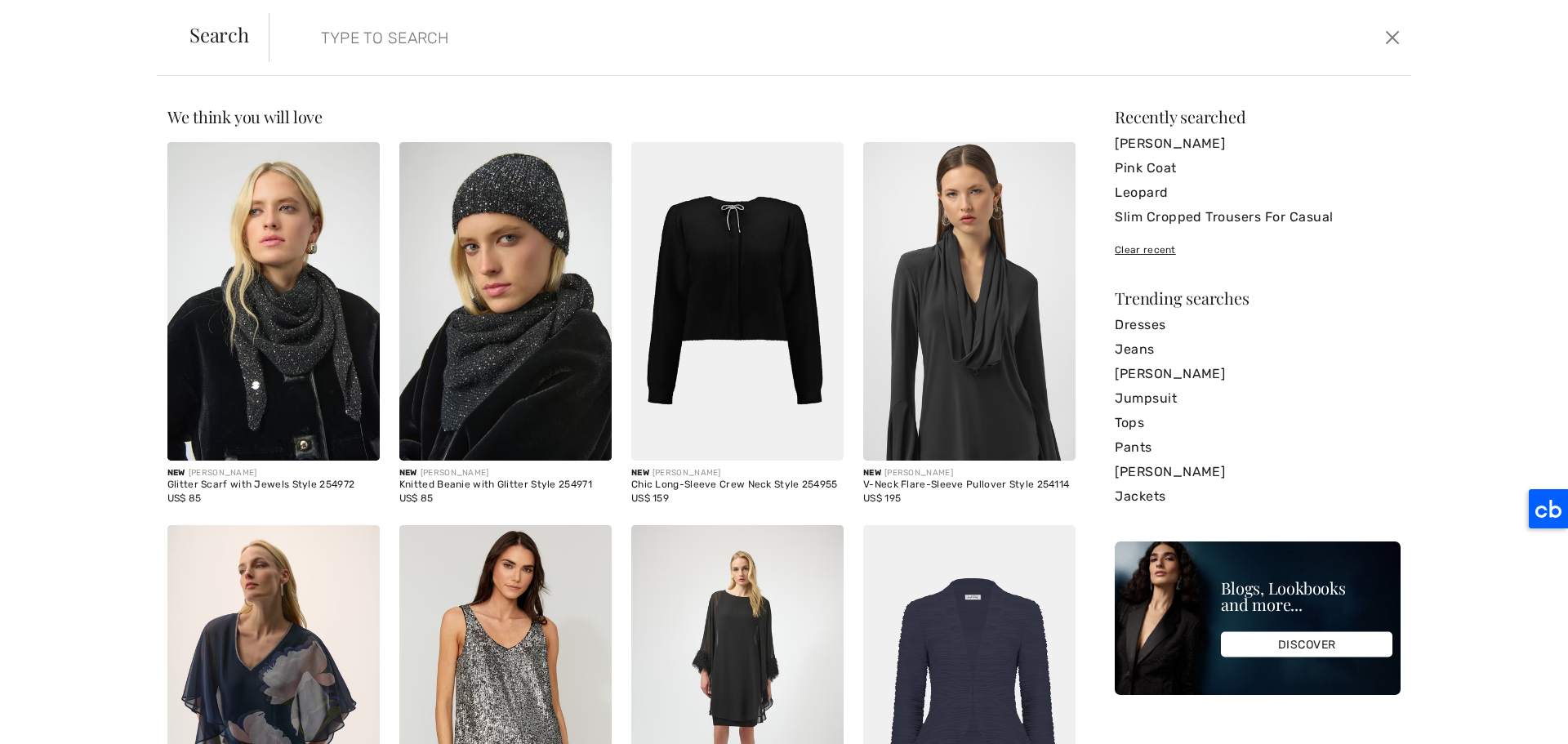
click at [474, 50] on input "search" at bounding box center [710, 37] width 803 height 49
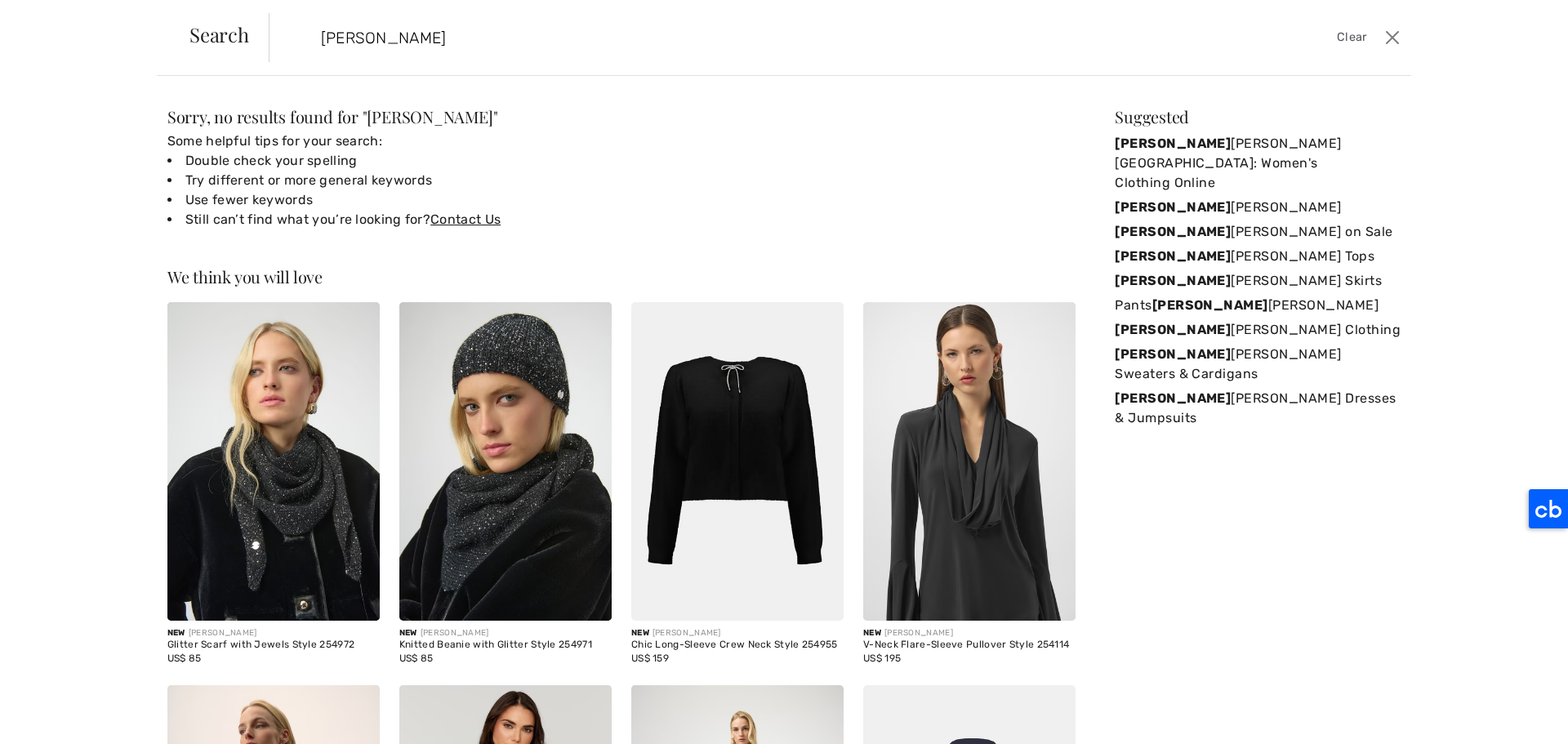
type input "[PERSON_NAME]"
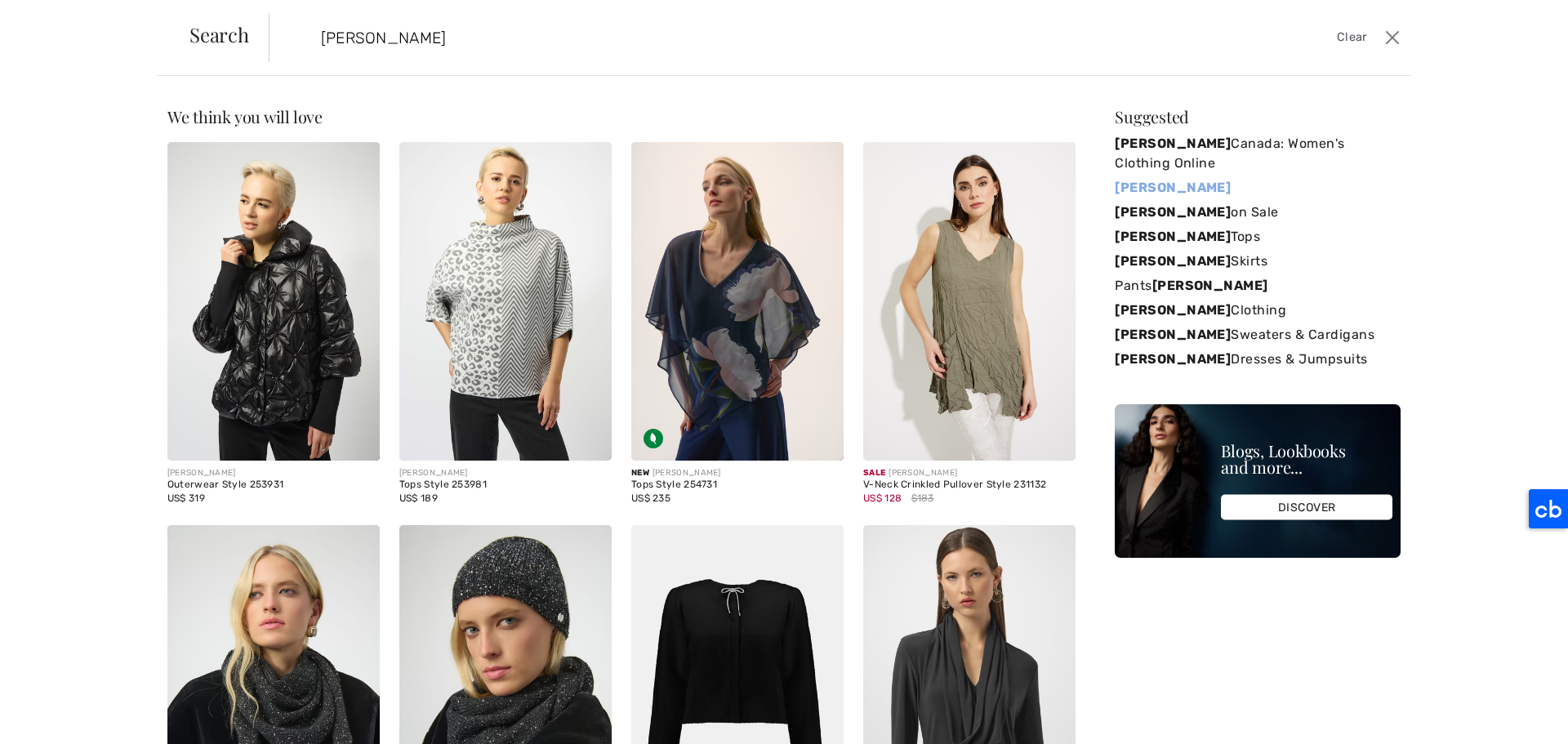
click at [1193, 185] on strong "[PERSON_NAME]" at bounding box center [1173, 188] width 116 height 15
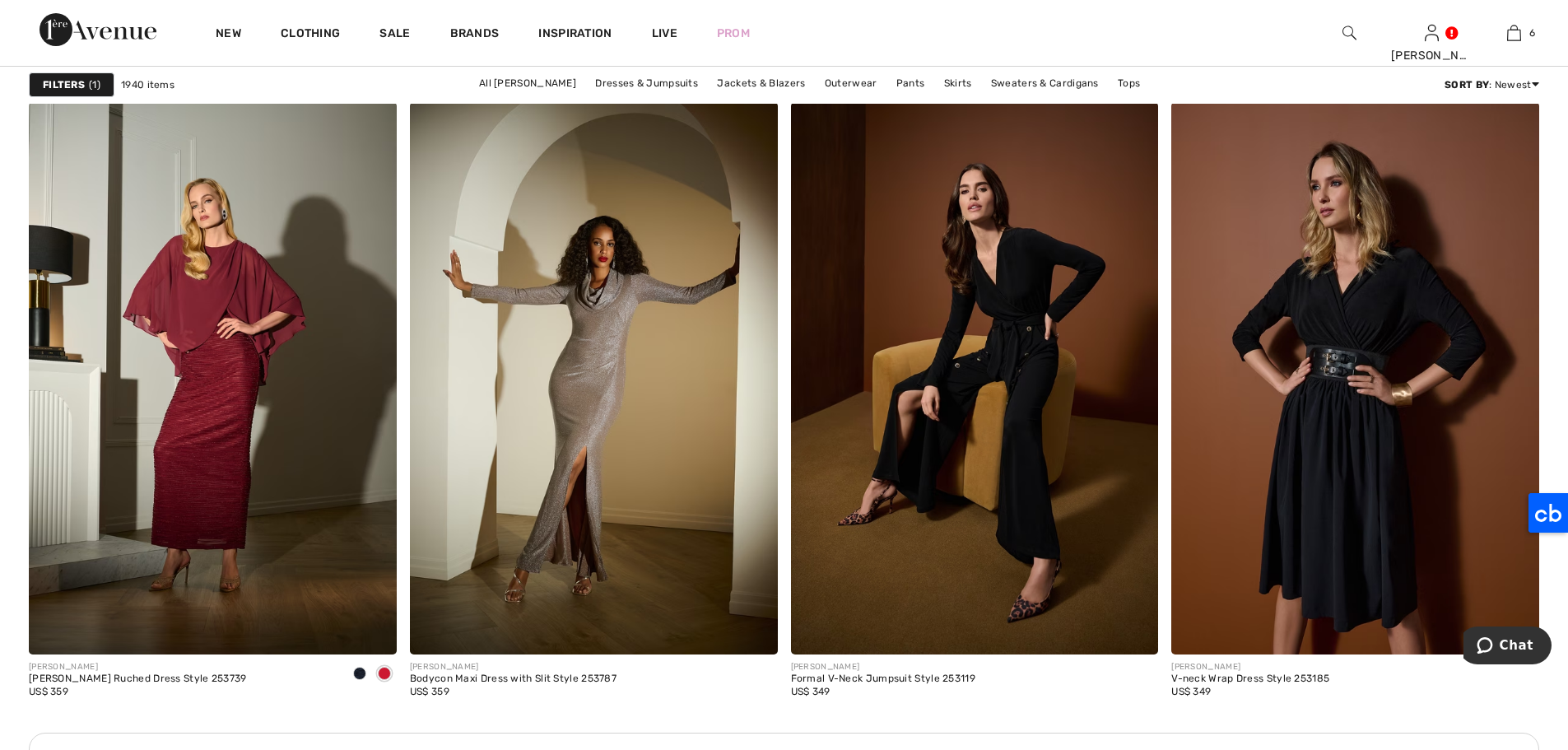
scroll to position [925, 0]
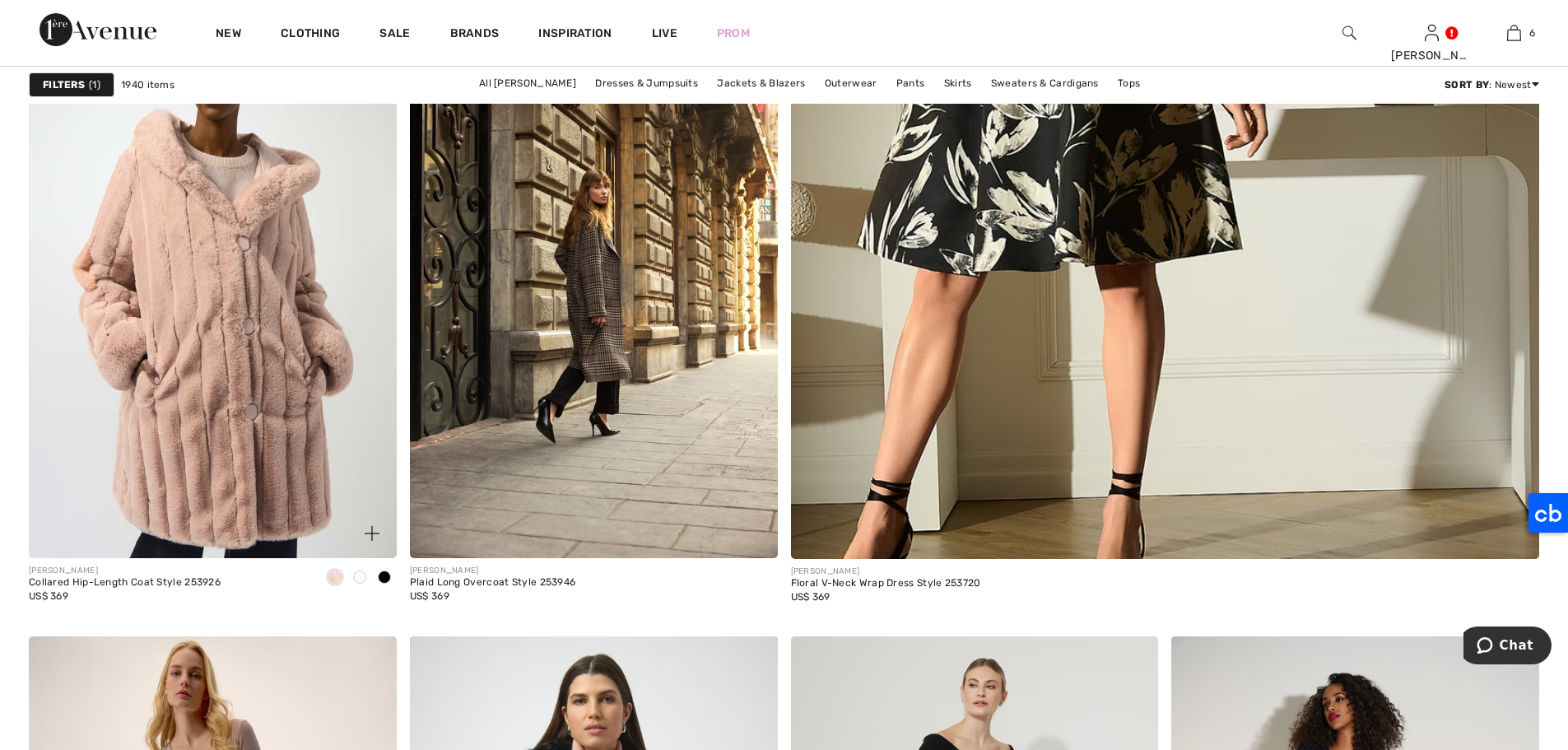
click at [164, 339] on img at bounding box center [212, 282] width 368 height 551
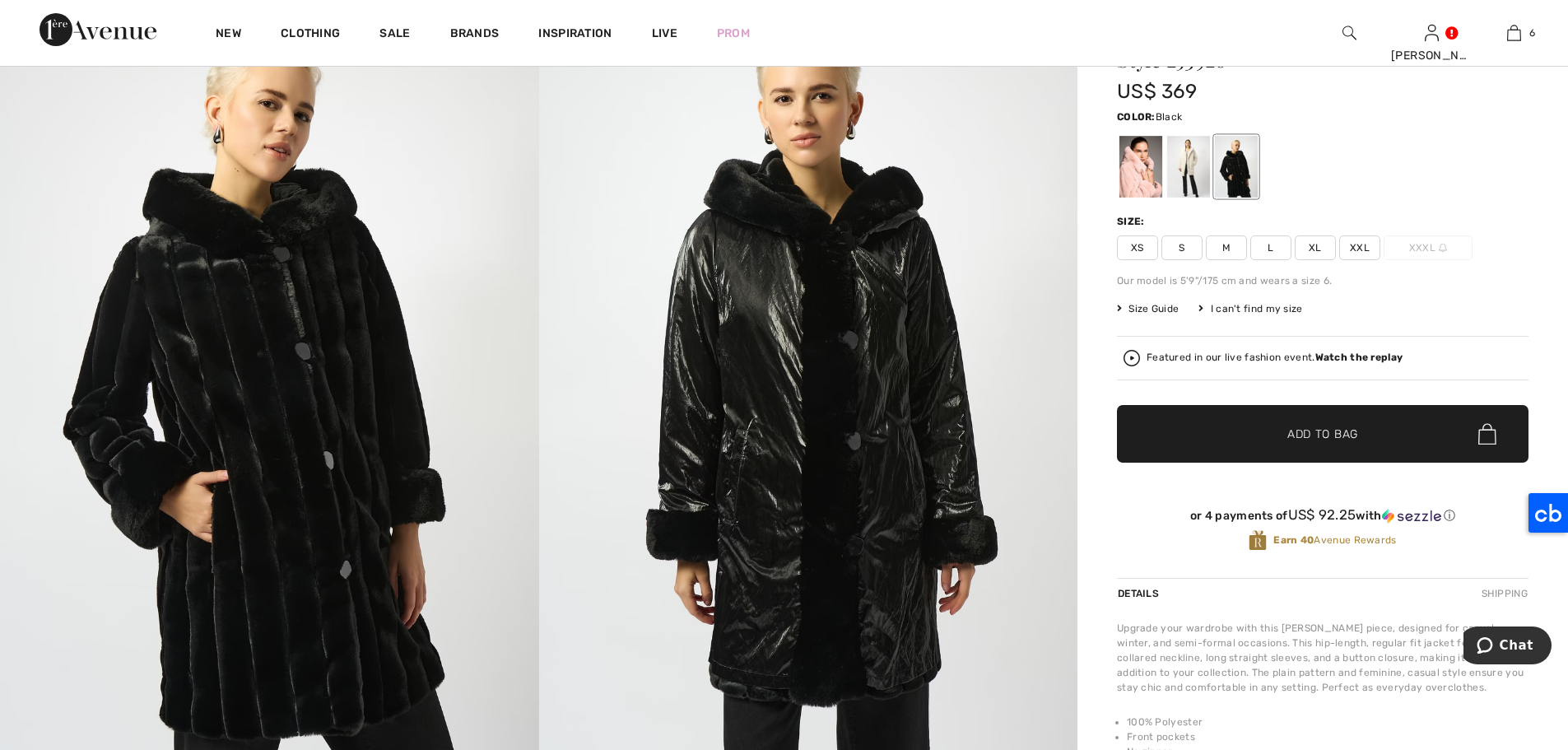
scroll to position [219, 0]
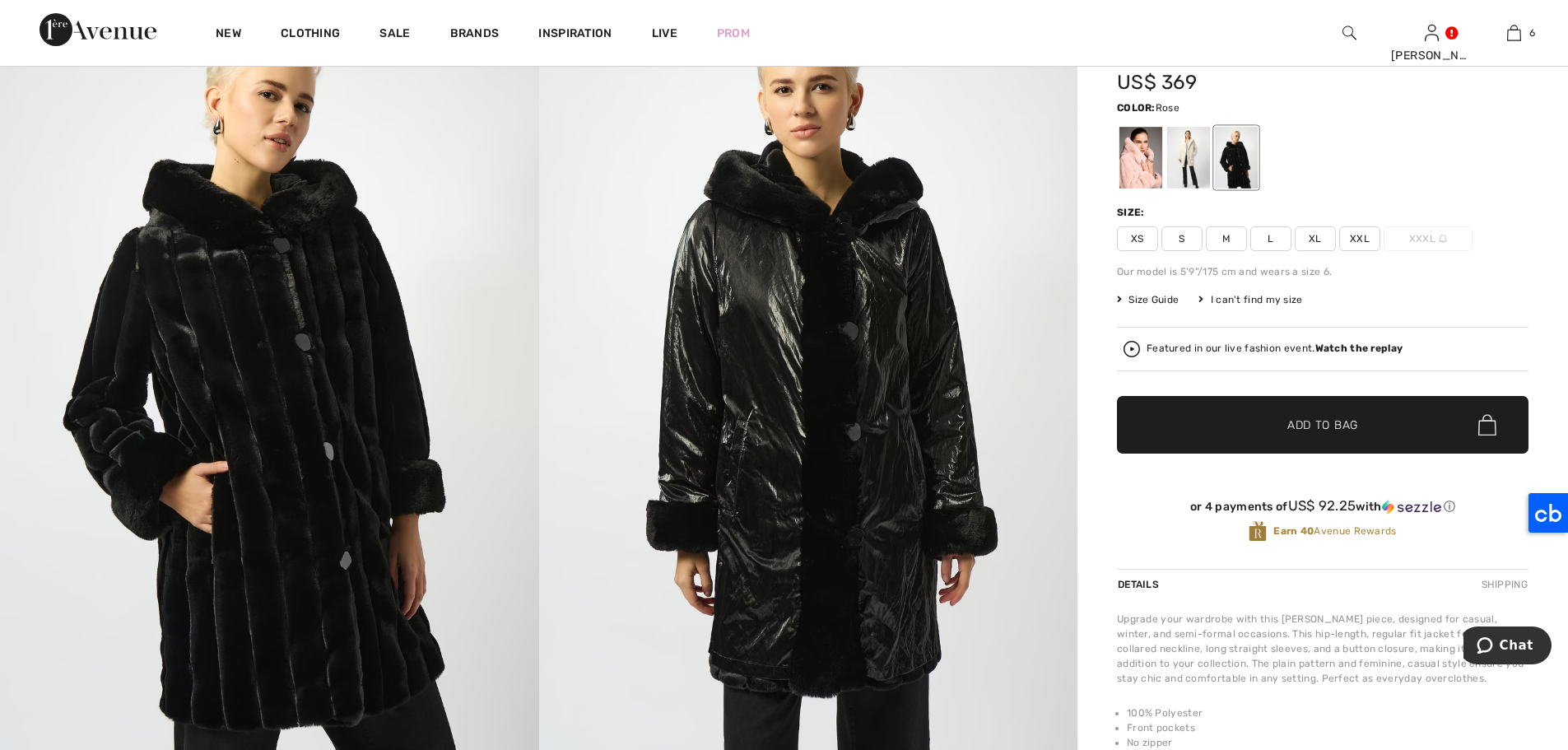
click at [1154, 164] on div at bounding box center [1141, 157] width 43 height 61
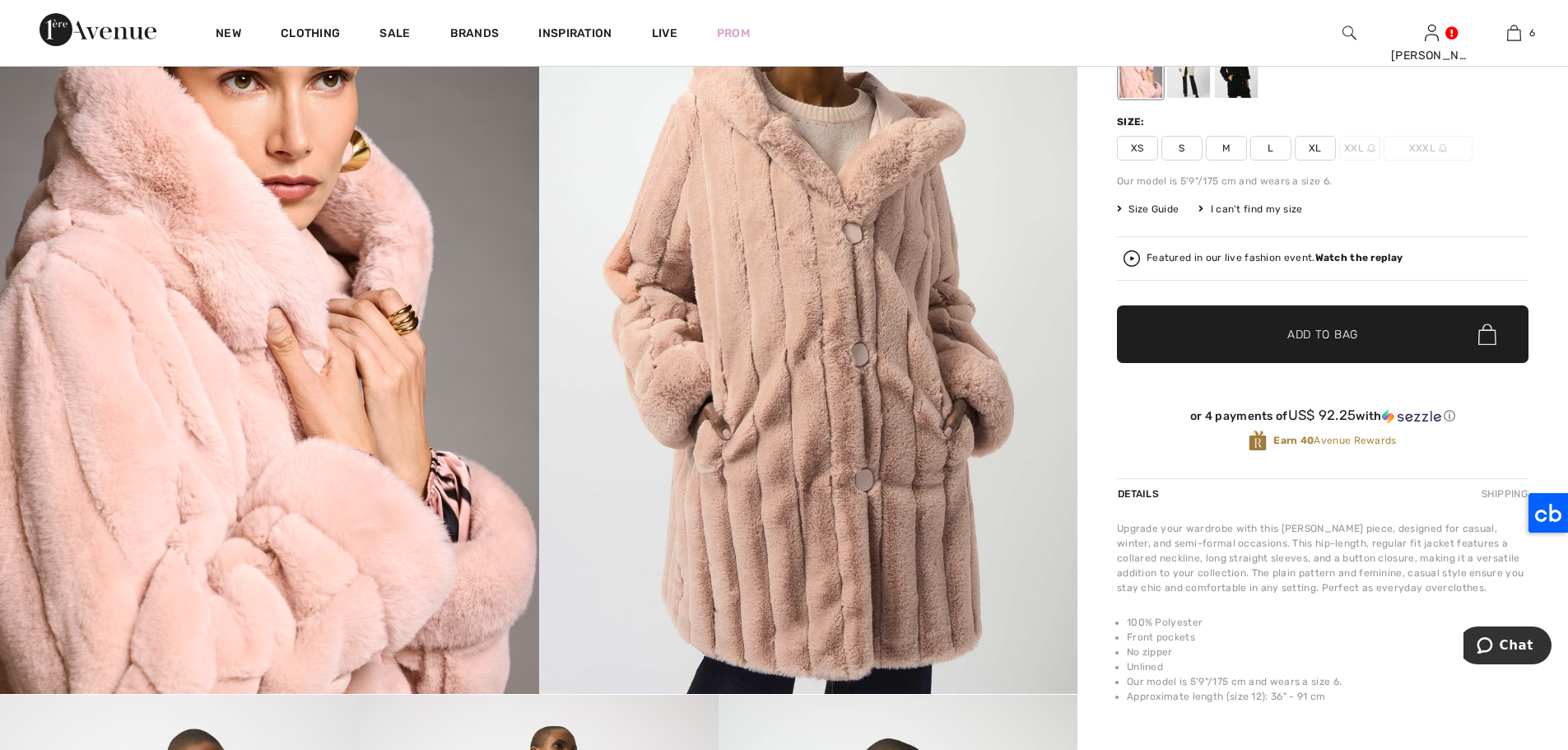
scroll to position [321, 0]
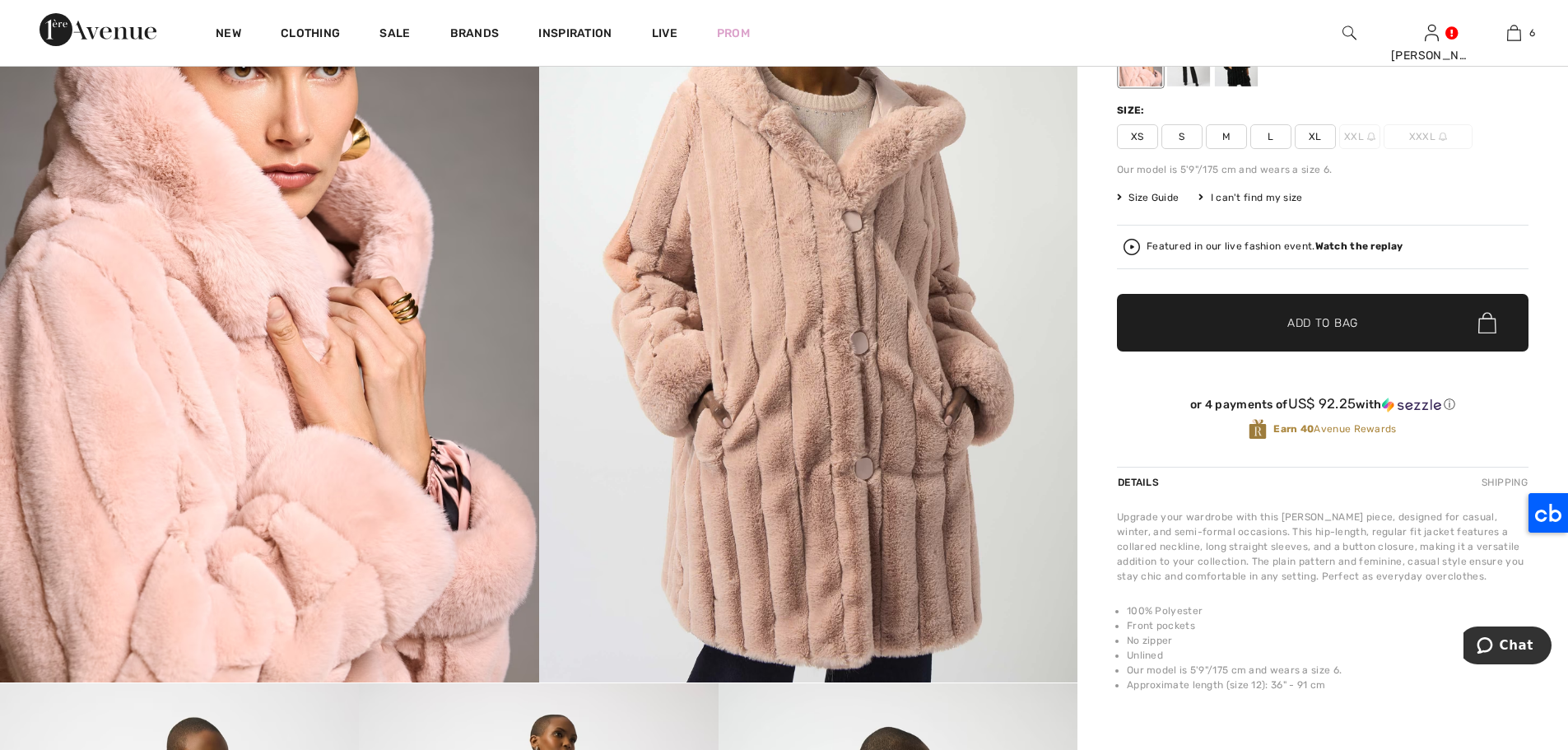
click at [1234, 147] on span "M" at bounding box center [1226, 136] width 41 height 25
click at [1351, 325] on span "Add to Bag" at bounding box center [1323, 323] width 71 height 17
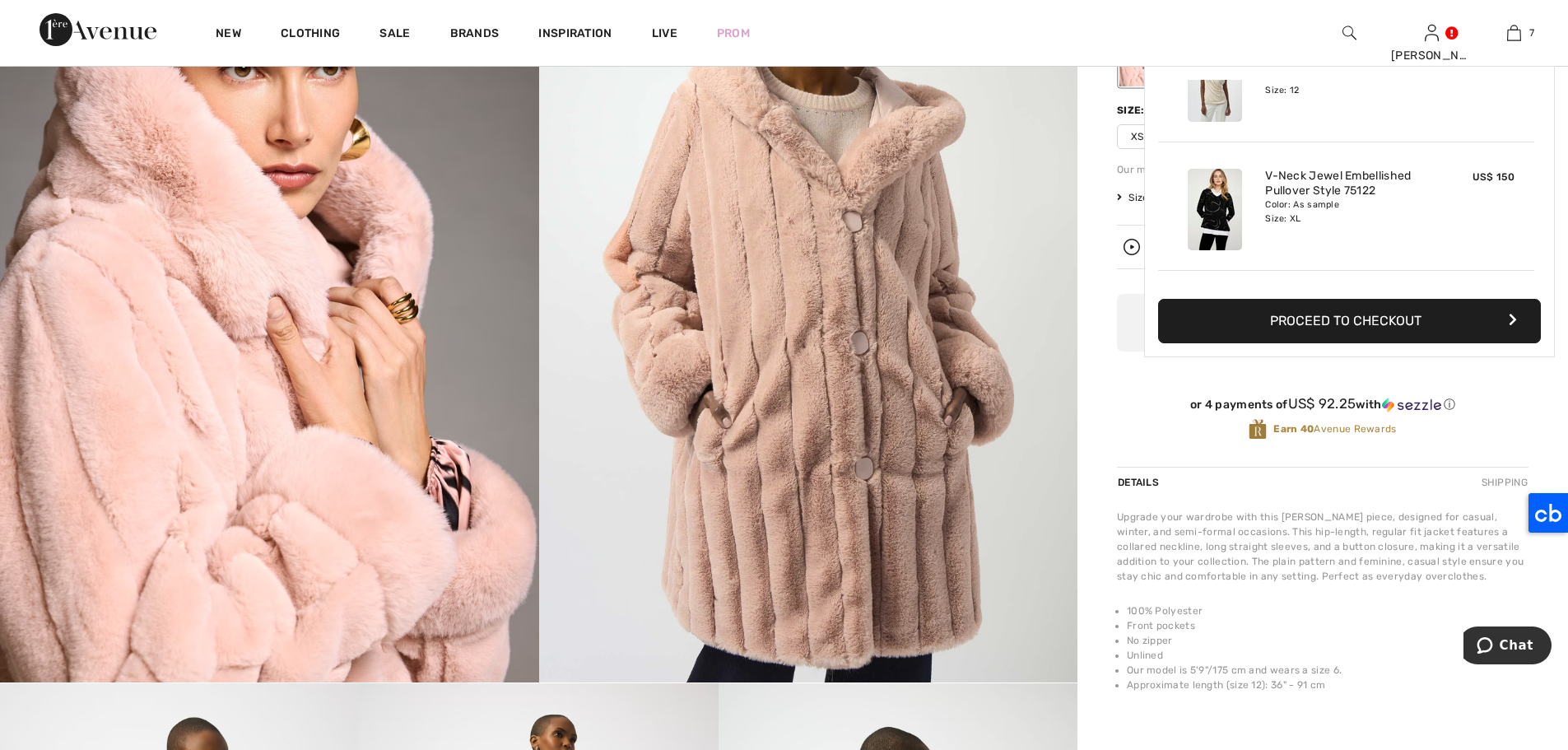
scroll to position [693, 0]
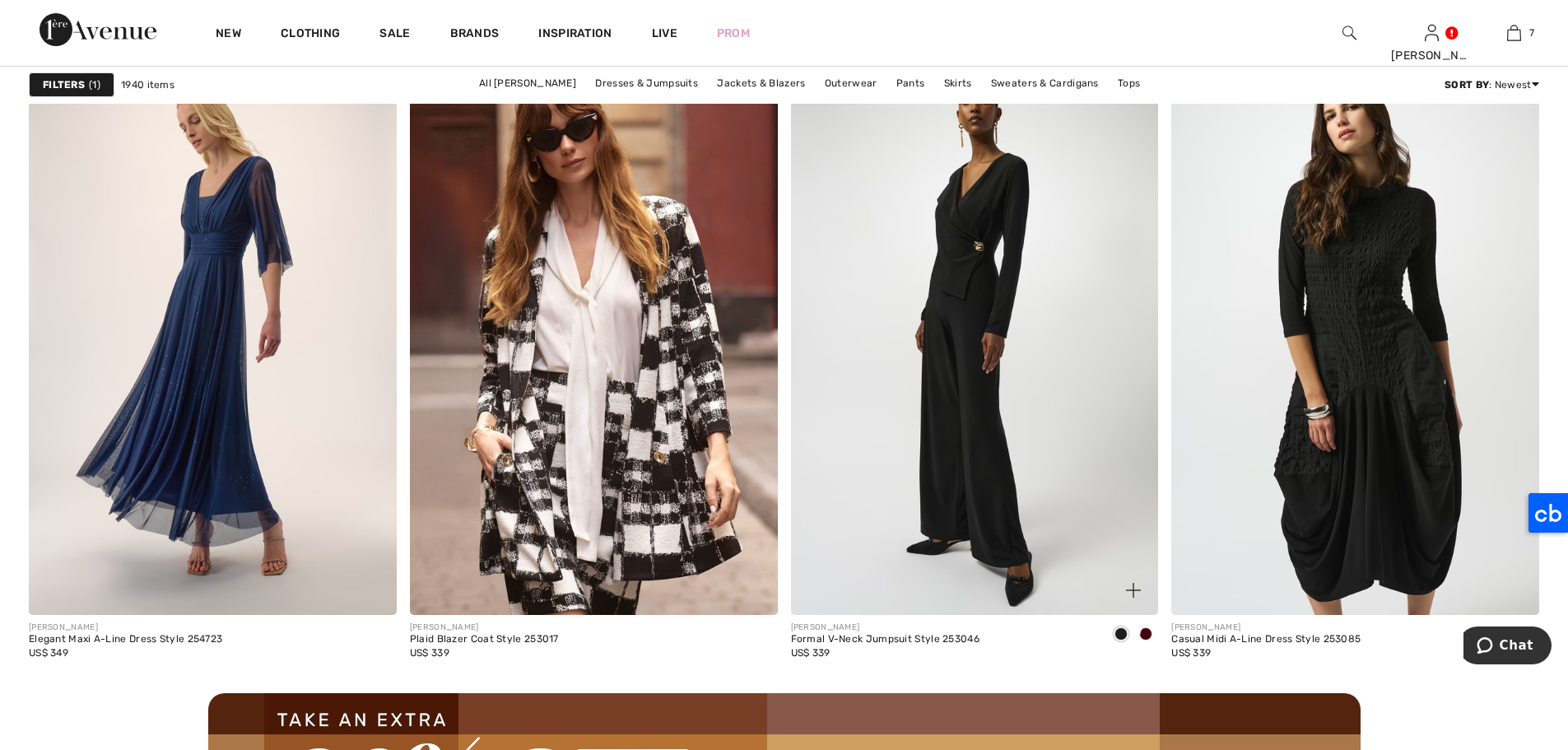
scroll to position [4316, 0]
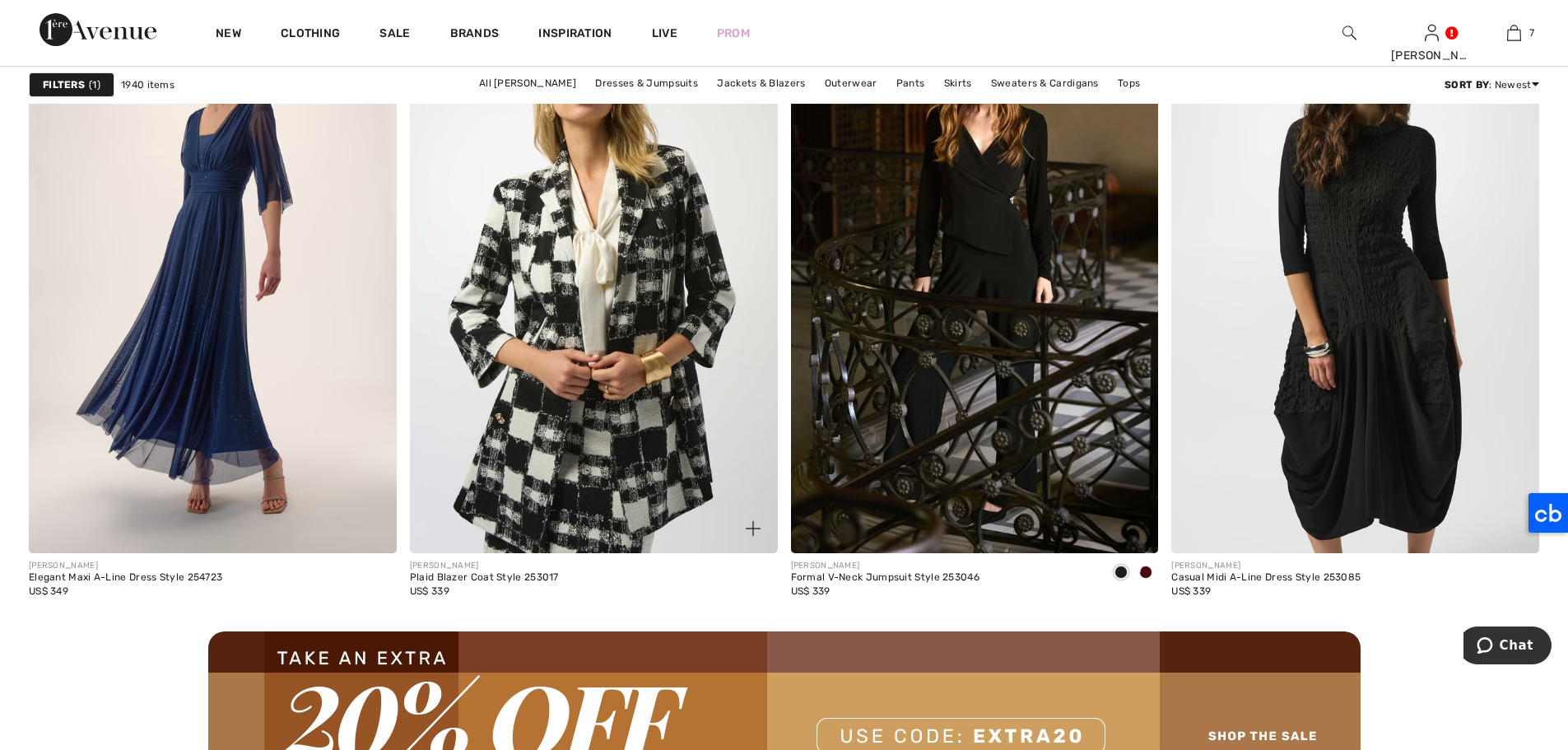
click at [671, 251] on img at bounding box center [593, 278] width 368 height 551
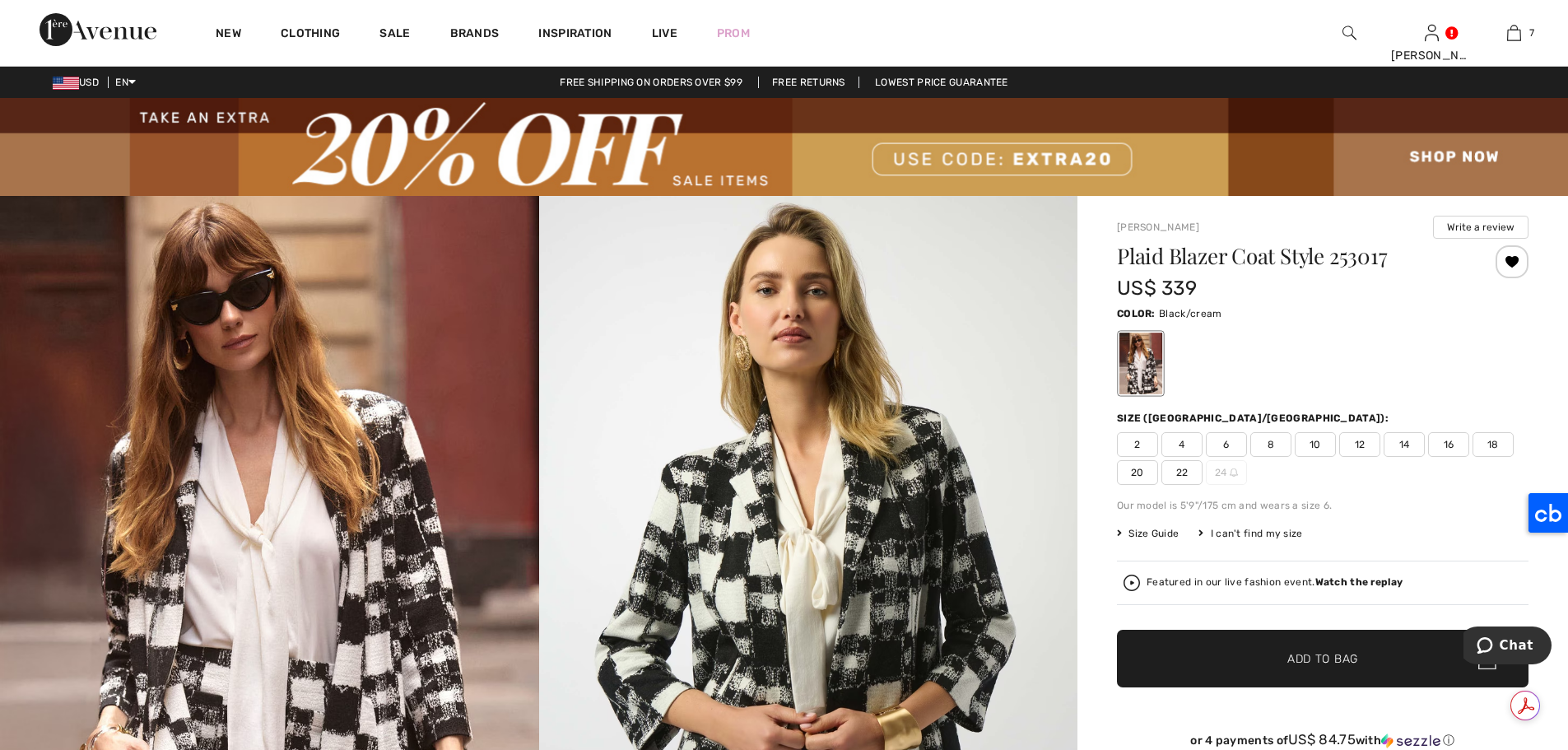
click at [1368, 448] on span "12" at bounding box center [1360, 445] width 41 height 25
click at [1381, 665] on span "✔ Added to Bag Add to Bag" at bounding box center [1322, 659] width 412 height 58
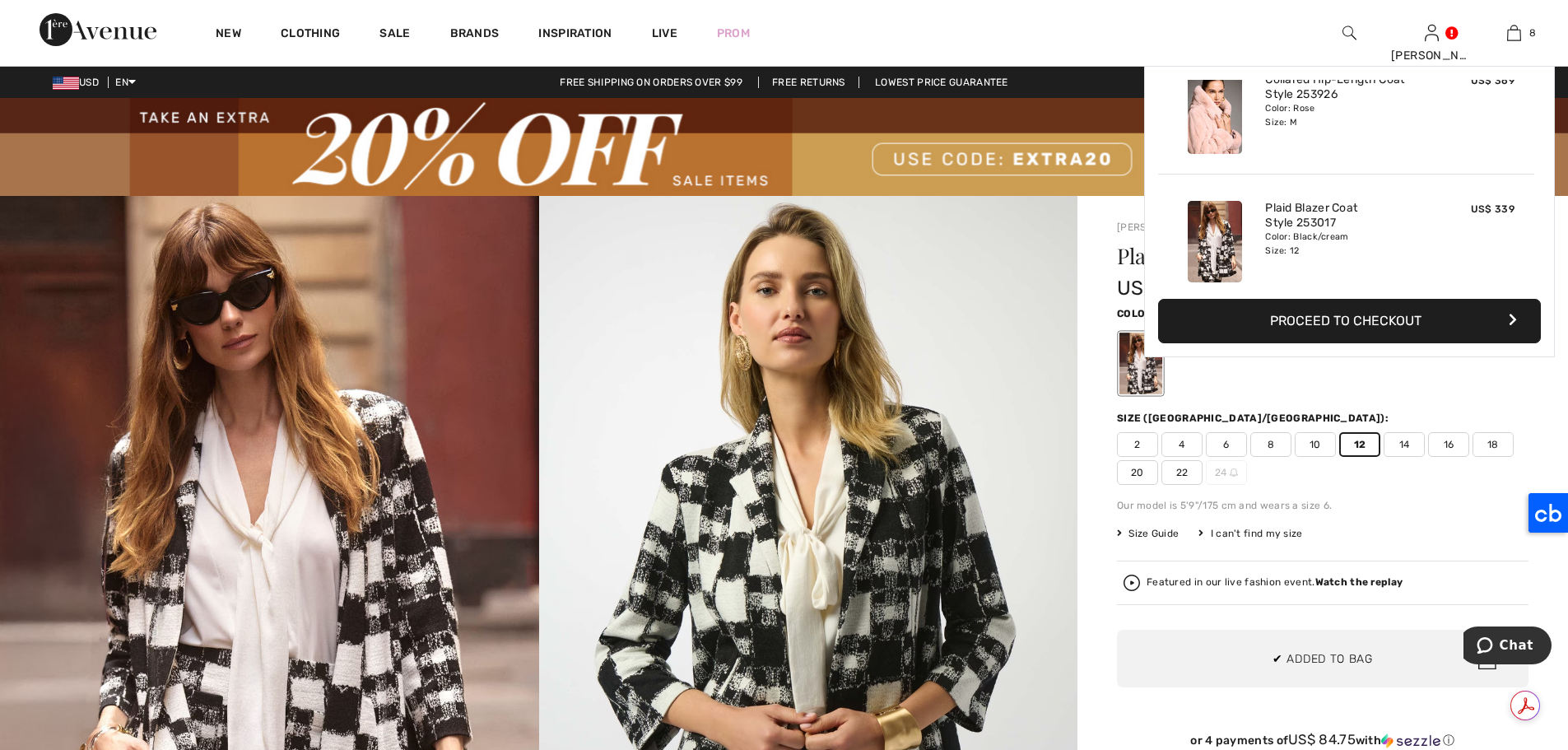
scroll to position [821, 0]
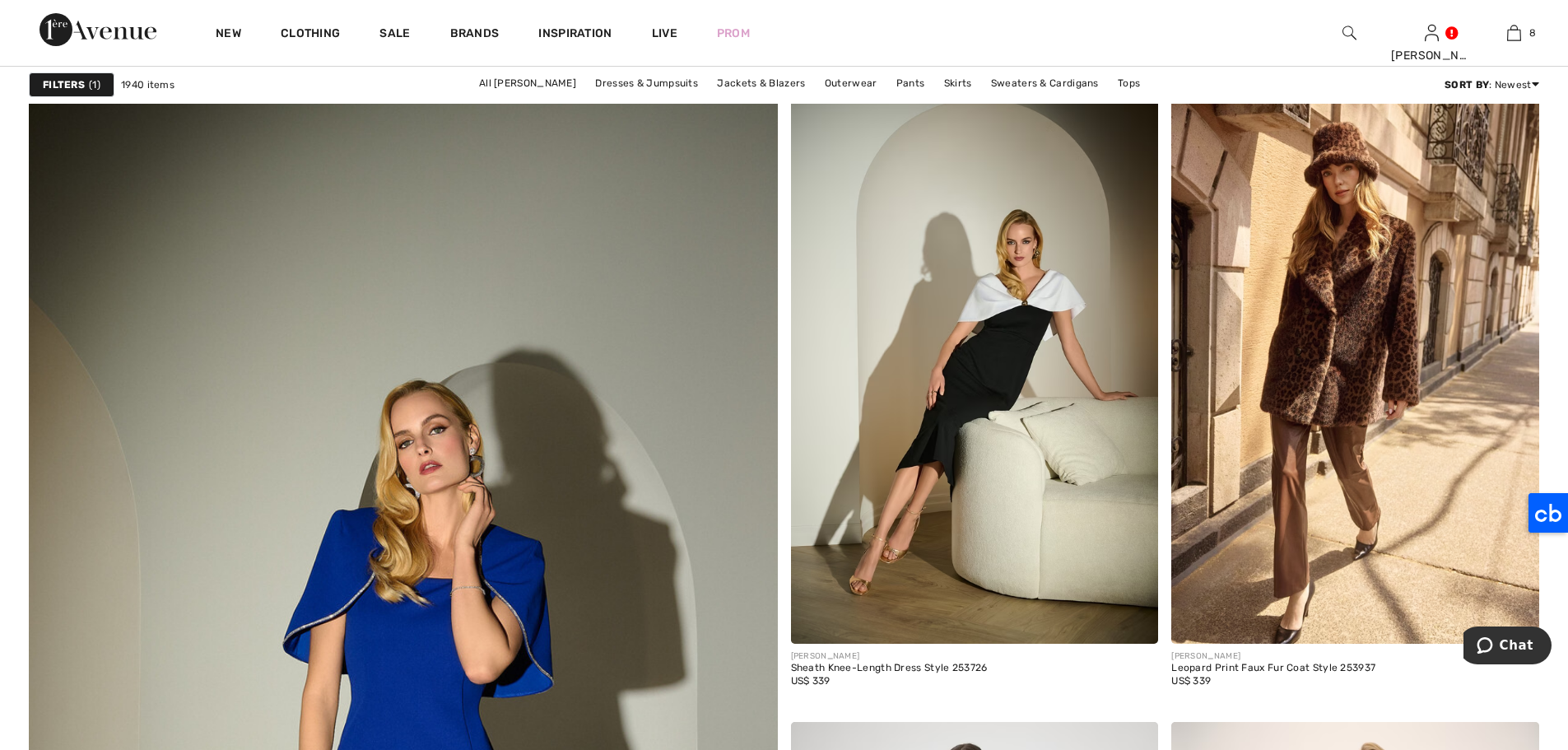
scroll to position [5044, 0]
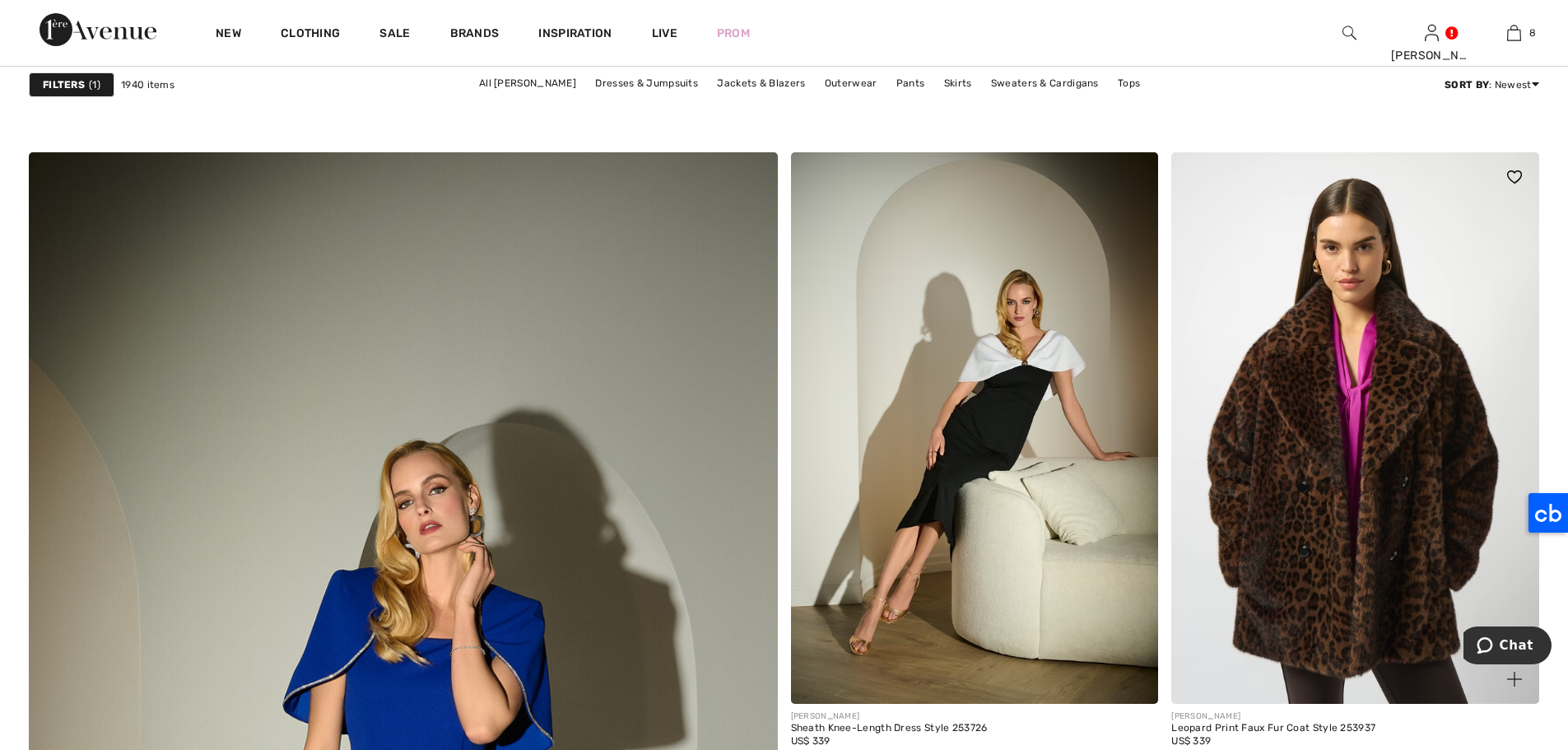
click at [1370, 320] on img at bounding box center [1355, 428] width 368 height 551
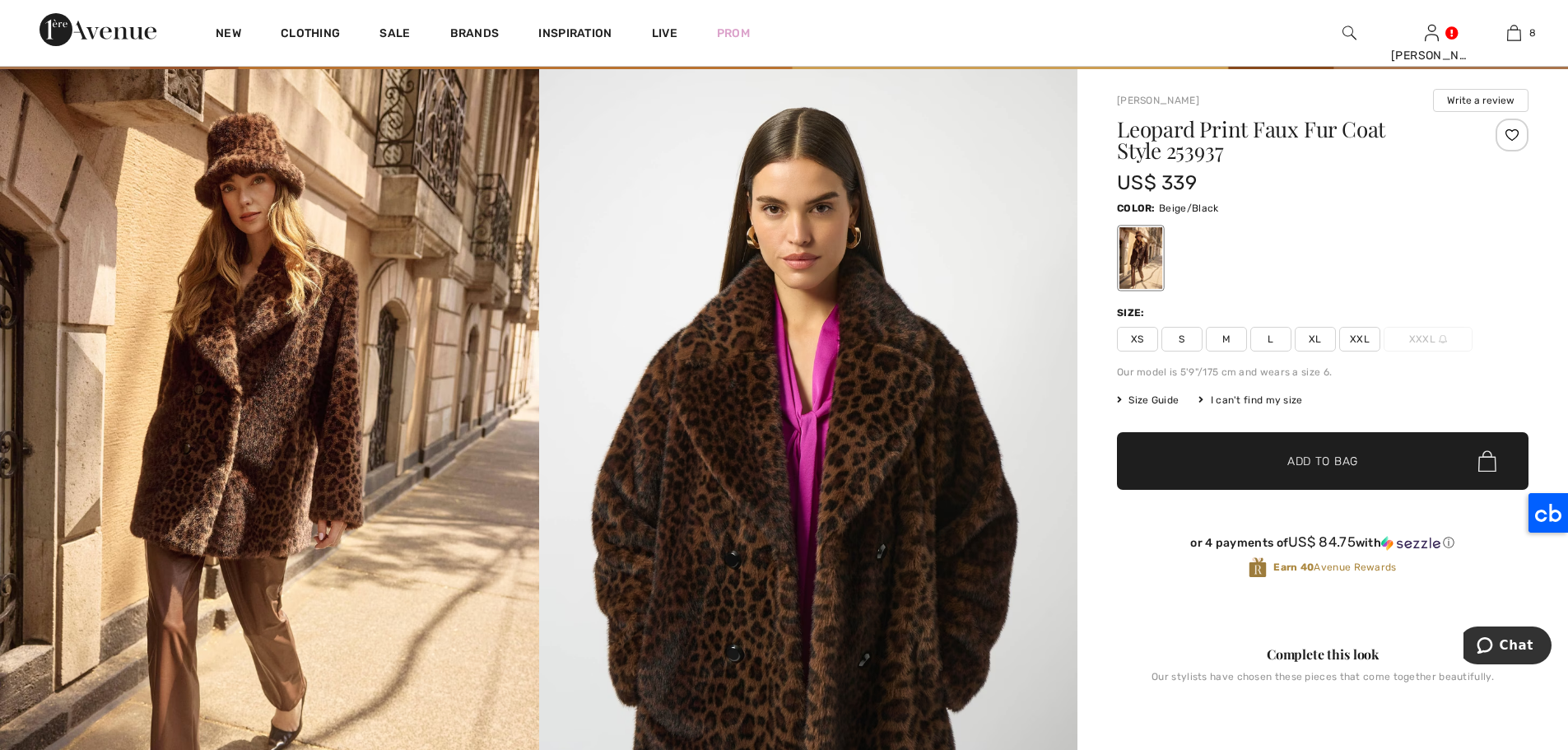
scroll to position [116, 0]
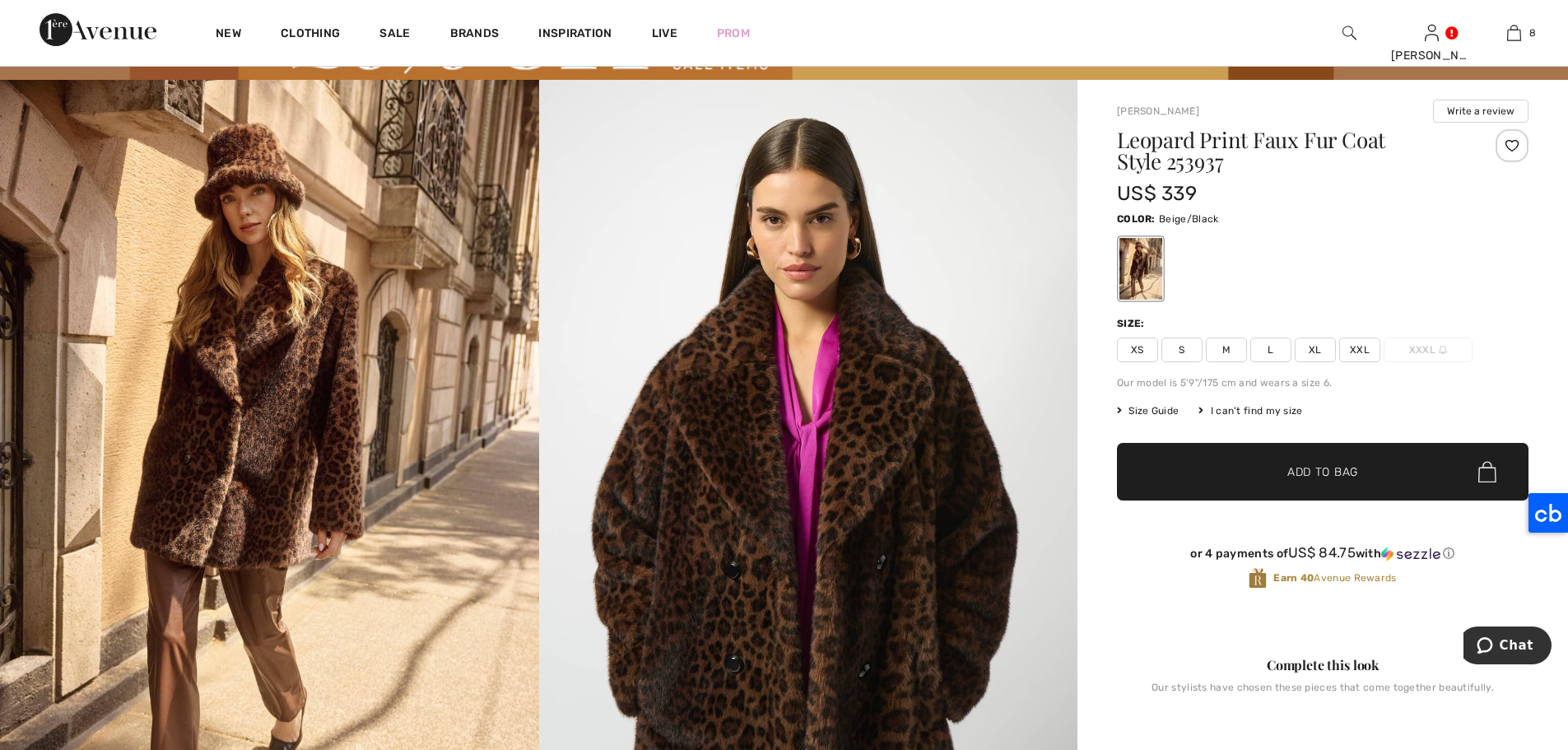
click at [1225, 347] on span "M" at bounding box center [1226, 350] width 41 height 25
click at [1328, 462] on span "✔ Added to Bag Add to Bag" at bounding box center [1322, 472] width 412 height 58
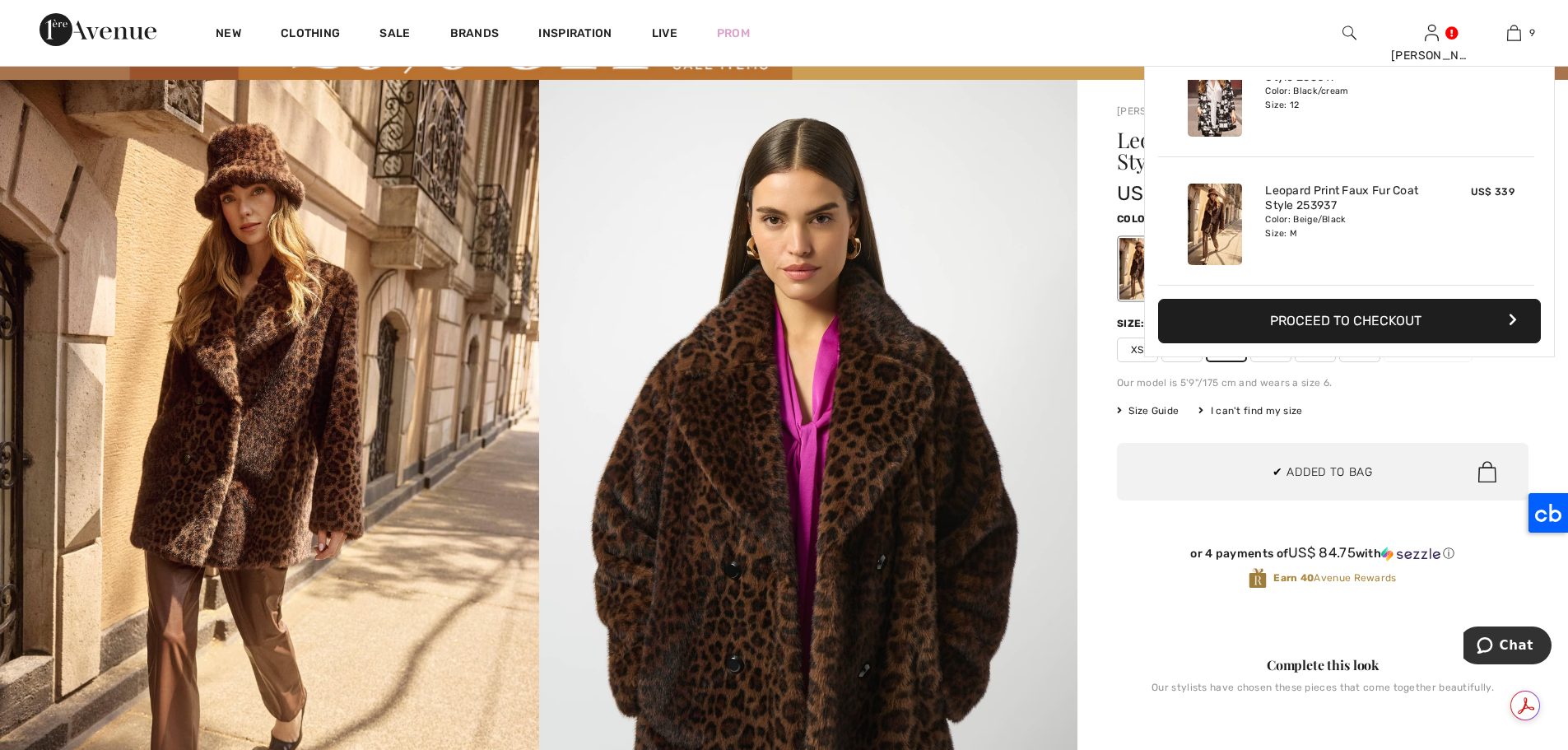
scroll to position [950, 0]
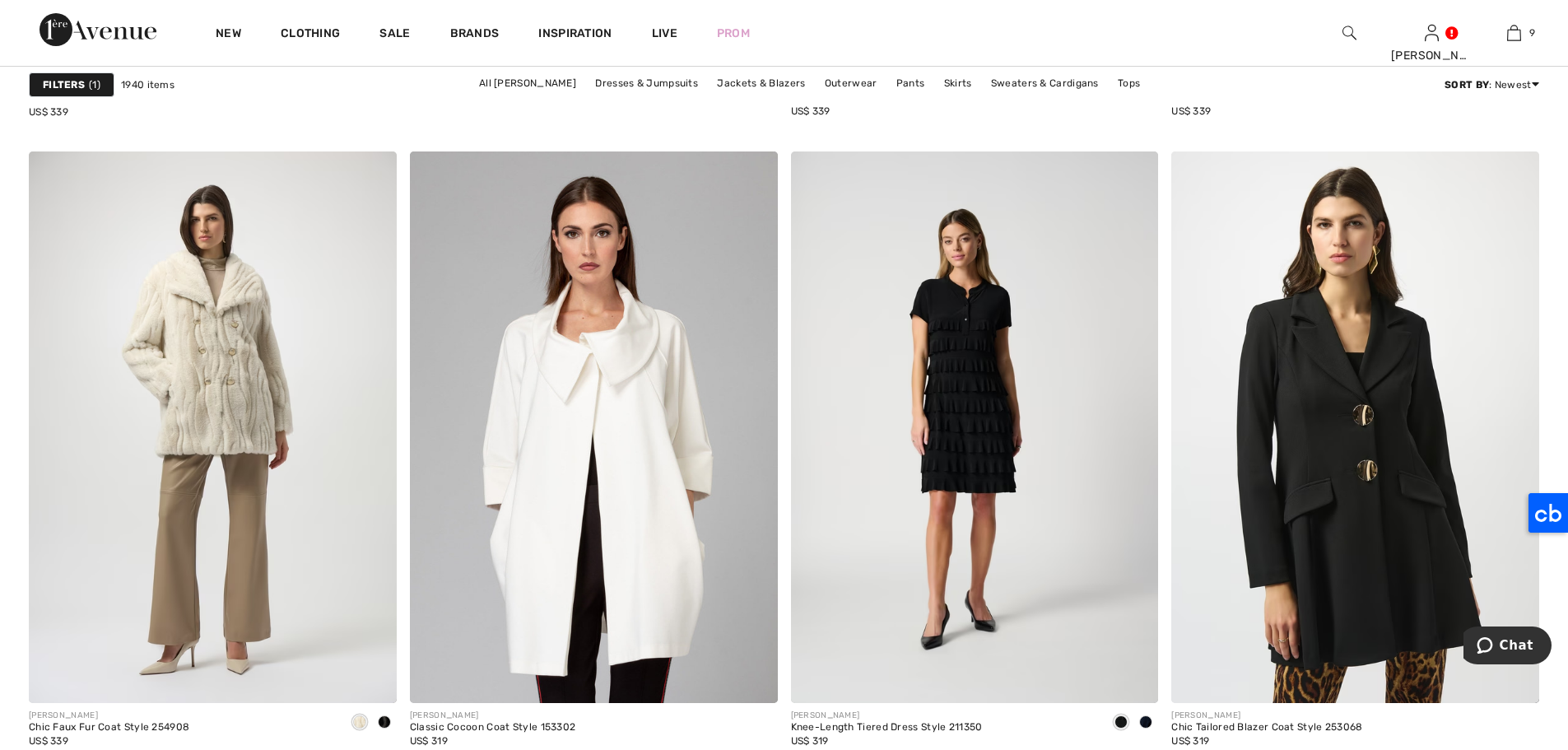
scroll to position [6400, 0]
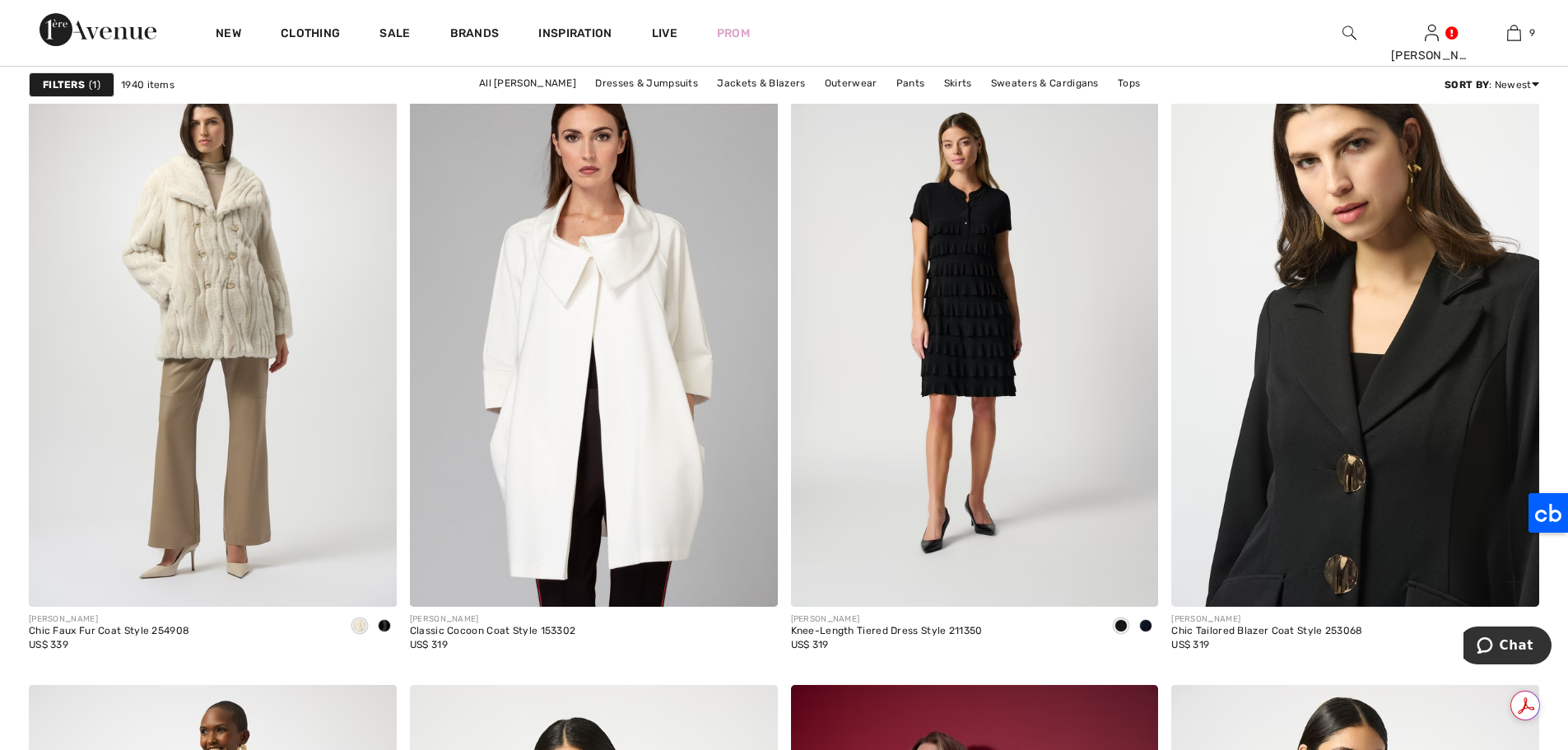
click at [1367, 320] on img at bounding box center [1355, 330] width 368 height 551
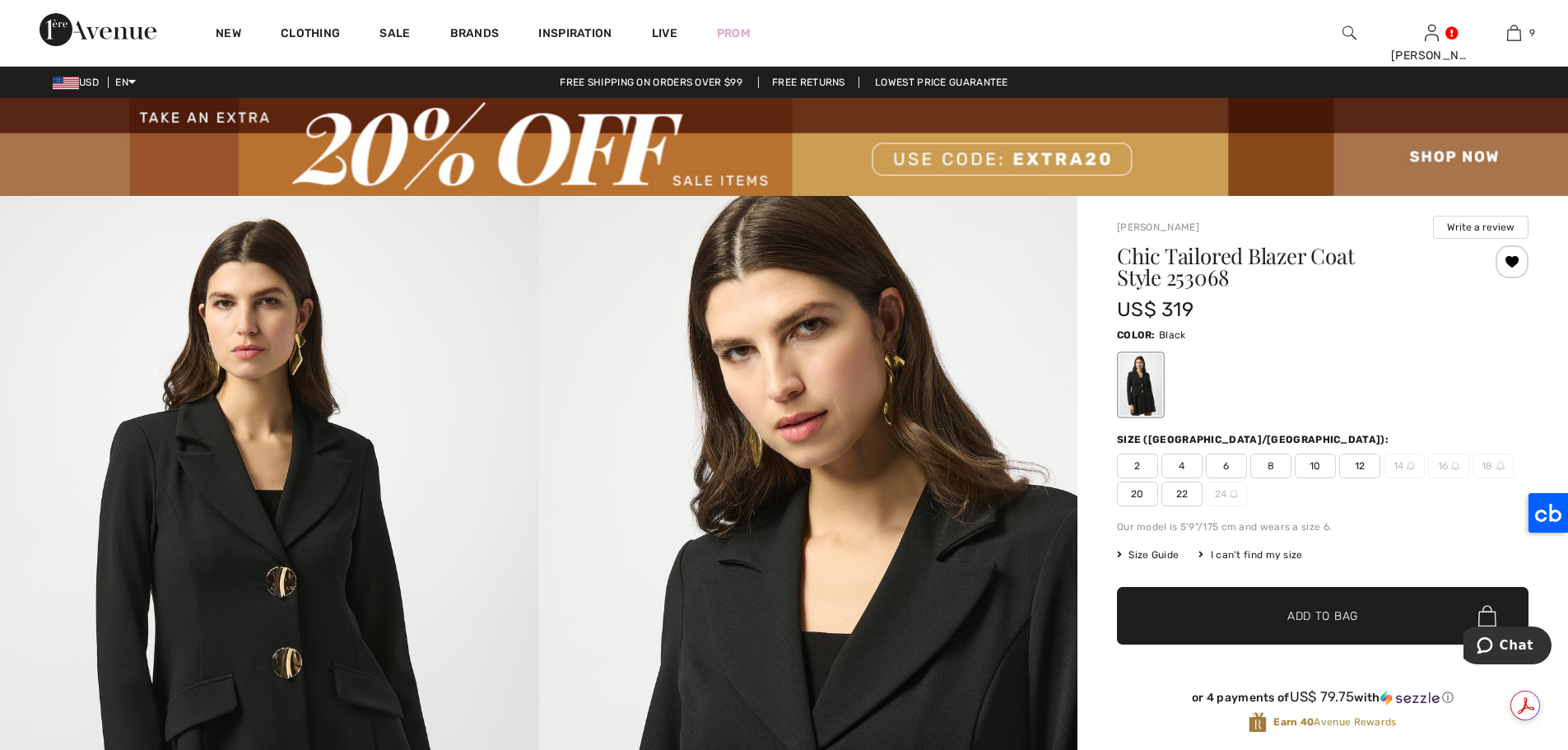
click at [1357, 468] on span "12" at bounding box center [1360, 466] width 41 height 25
click at [1369, 617] on span "✔ Added to Bag Add to Bag" at bounding box center [1322, 616] width 412 height 58
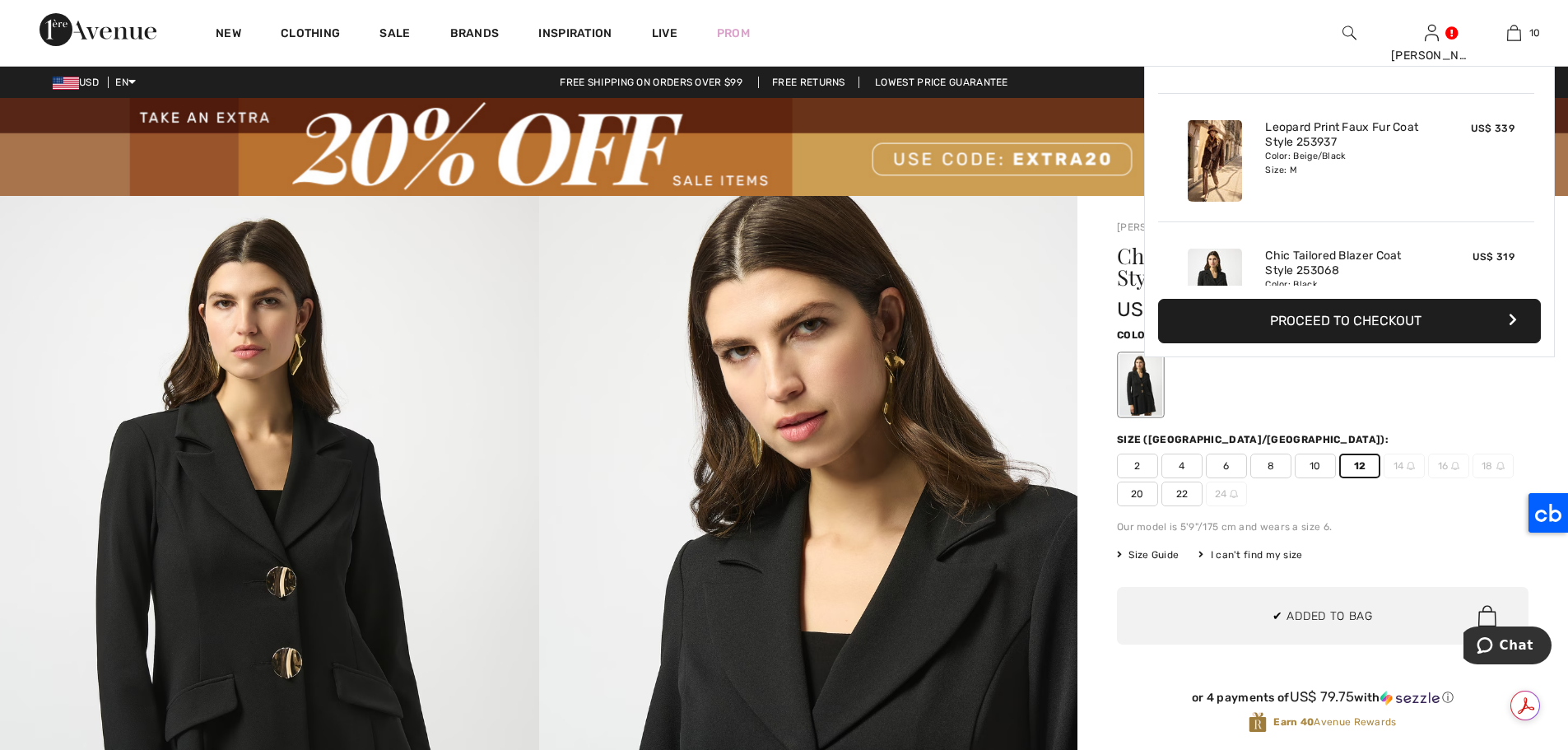
scroll to position [1078, 0]
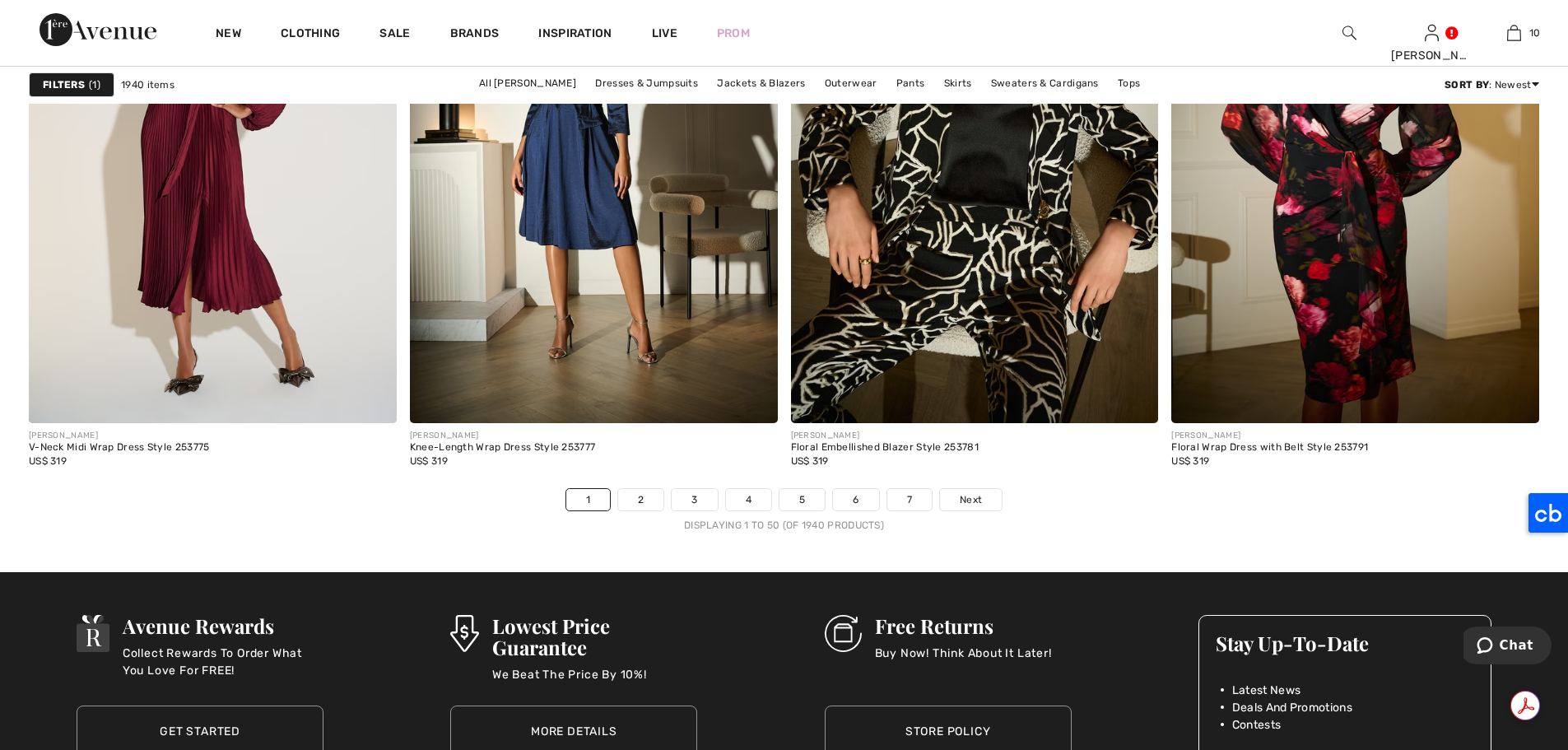
scroll to position [9353, 0]
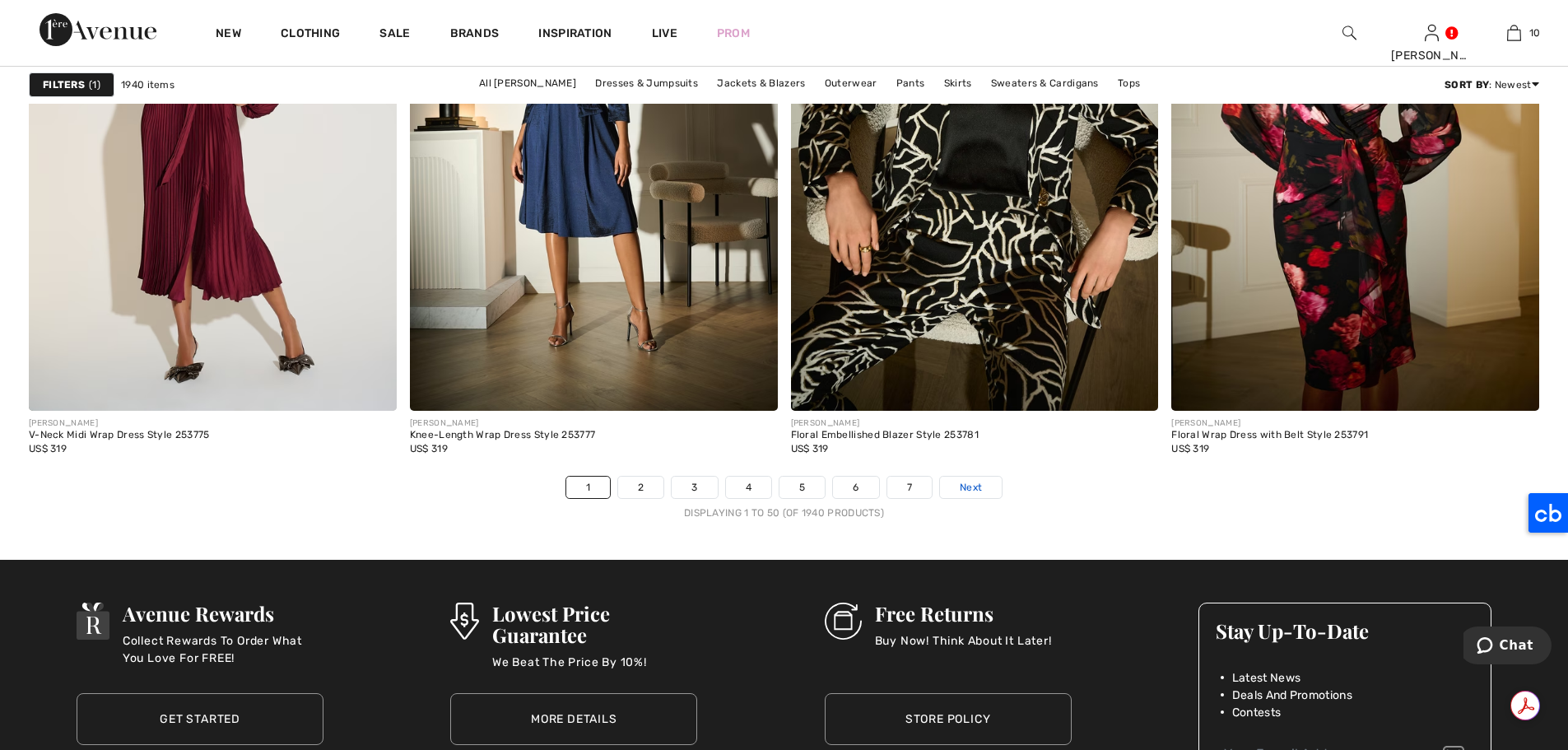
click at [988, 488] on link "Next" at bounding box center [971, 487] width 61 height 21
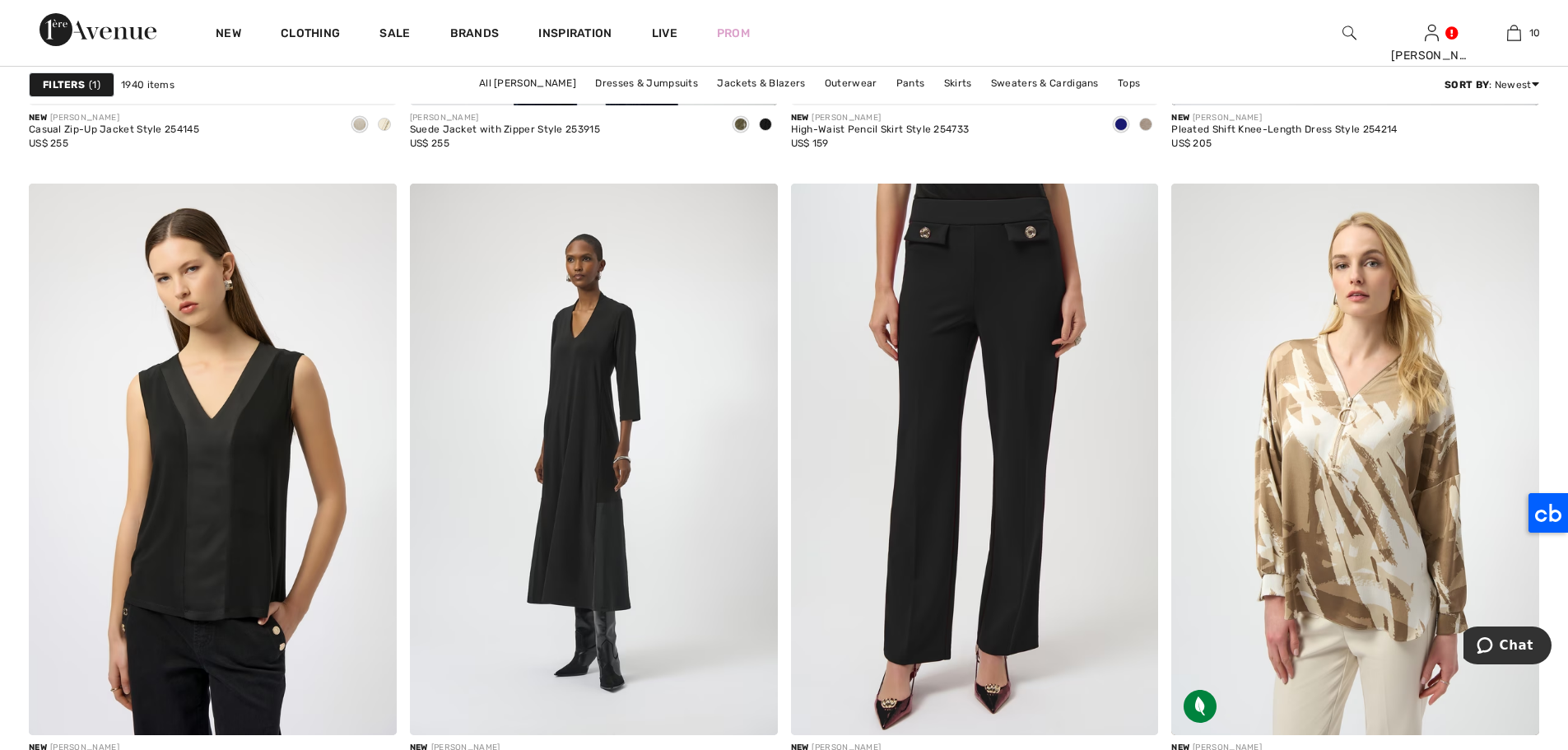
scroll to position [6877, 0]
